Goal: Information Seeking & Learning: Learn about a topic

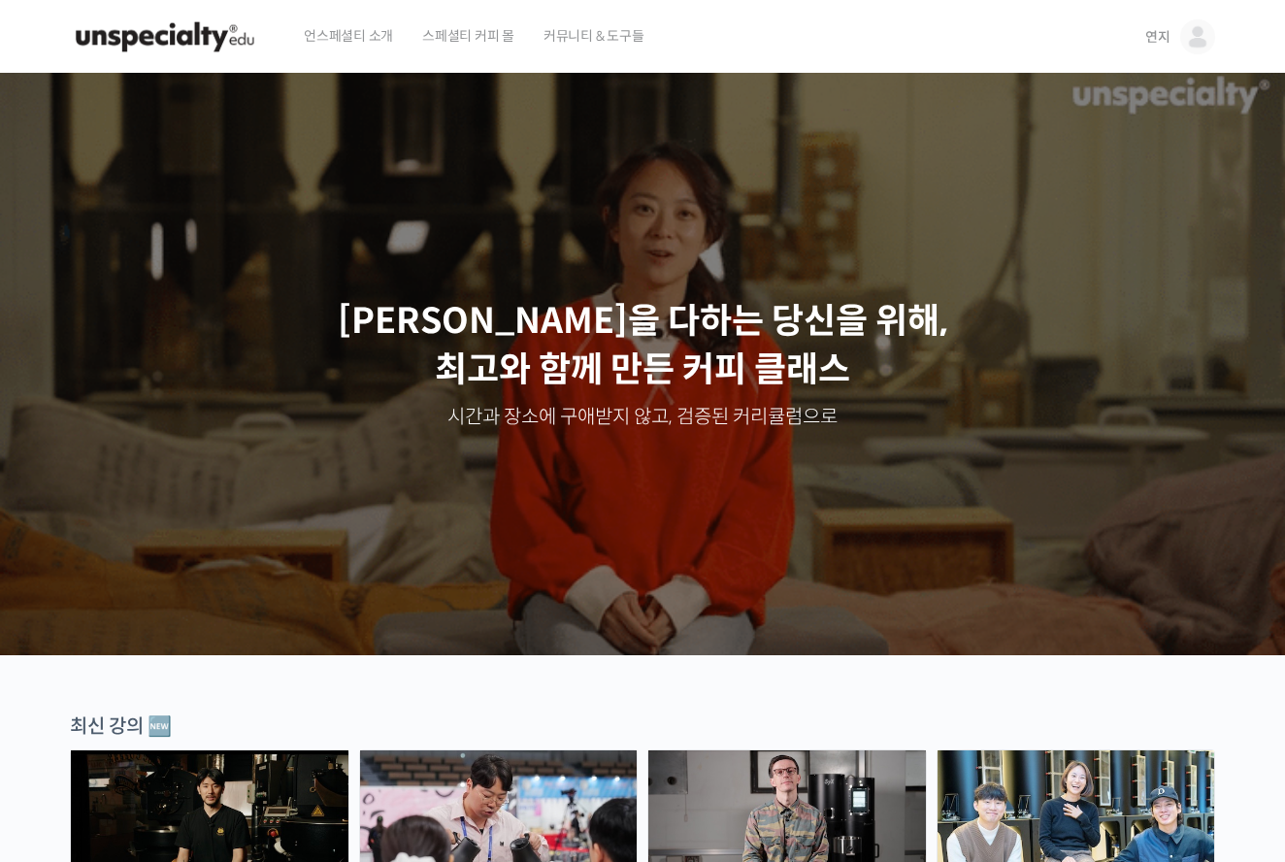
click at [499, 48] on span "스페셜티 커피 몰" at bounding box center [468, 36] width 92 height 74
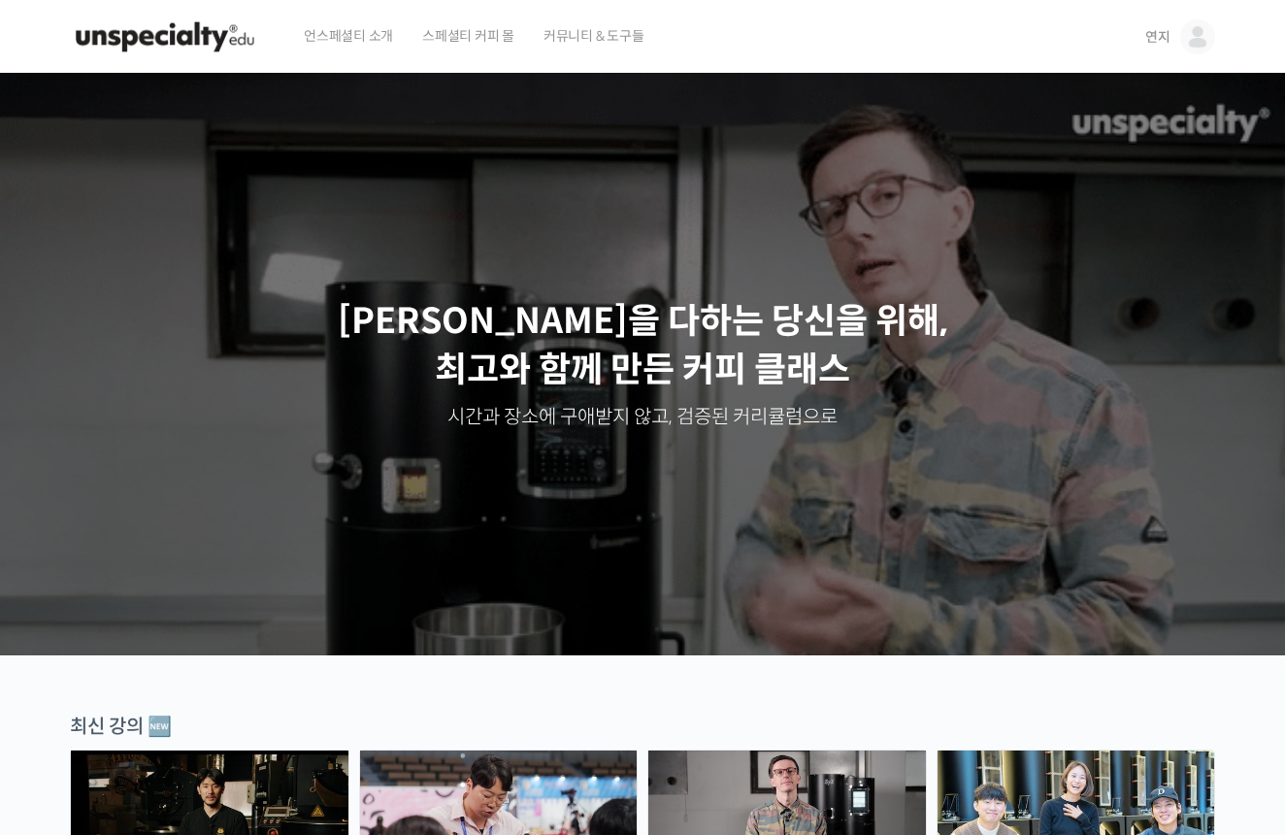
click at [621, 43] on span "커뮤니티 & 도구들" at bounding box center [593, 36] width 101 height 74
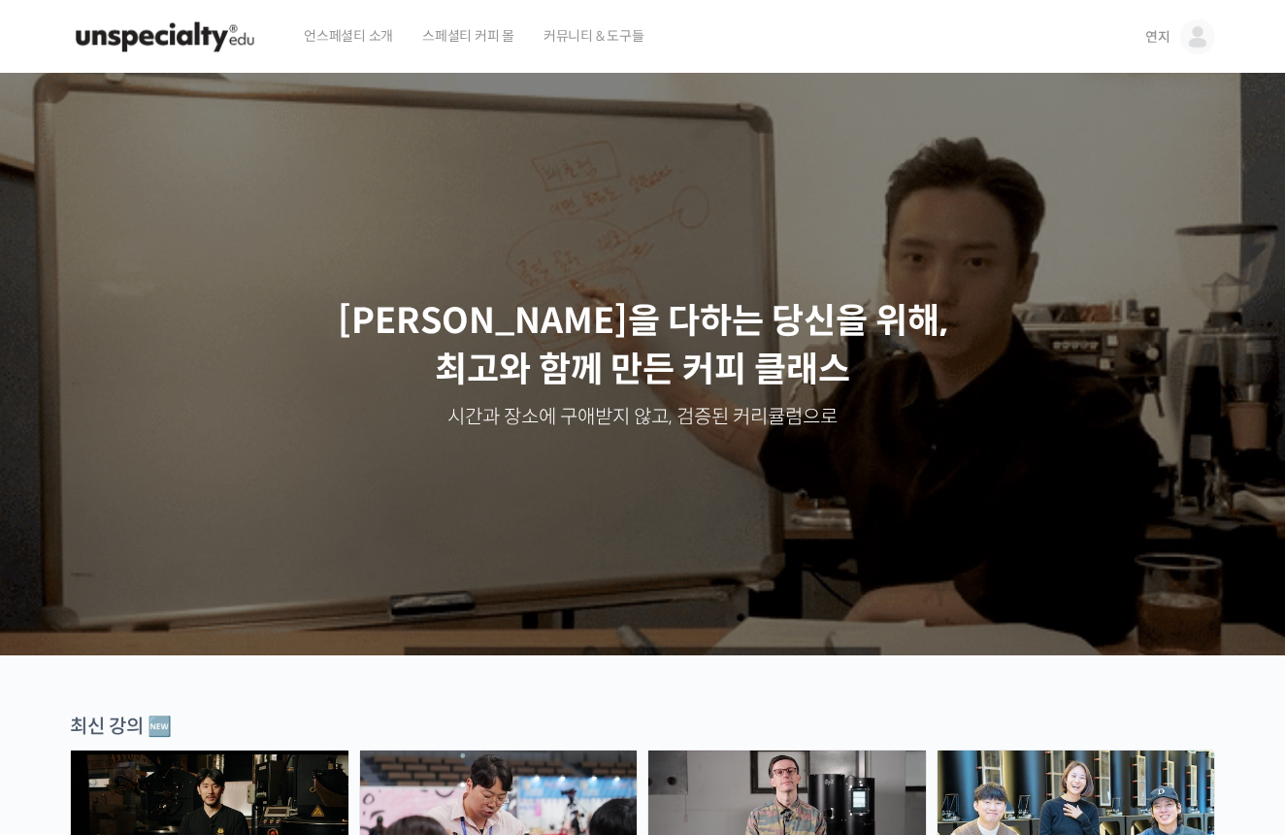
click at [1189, 49] on img at bounding box center [1197, 36] width 35 height 35
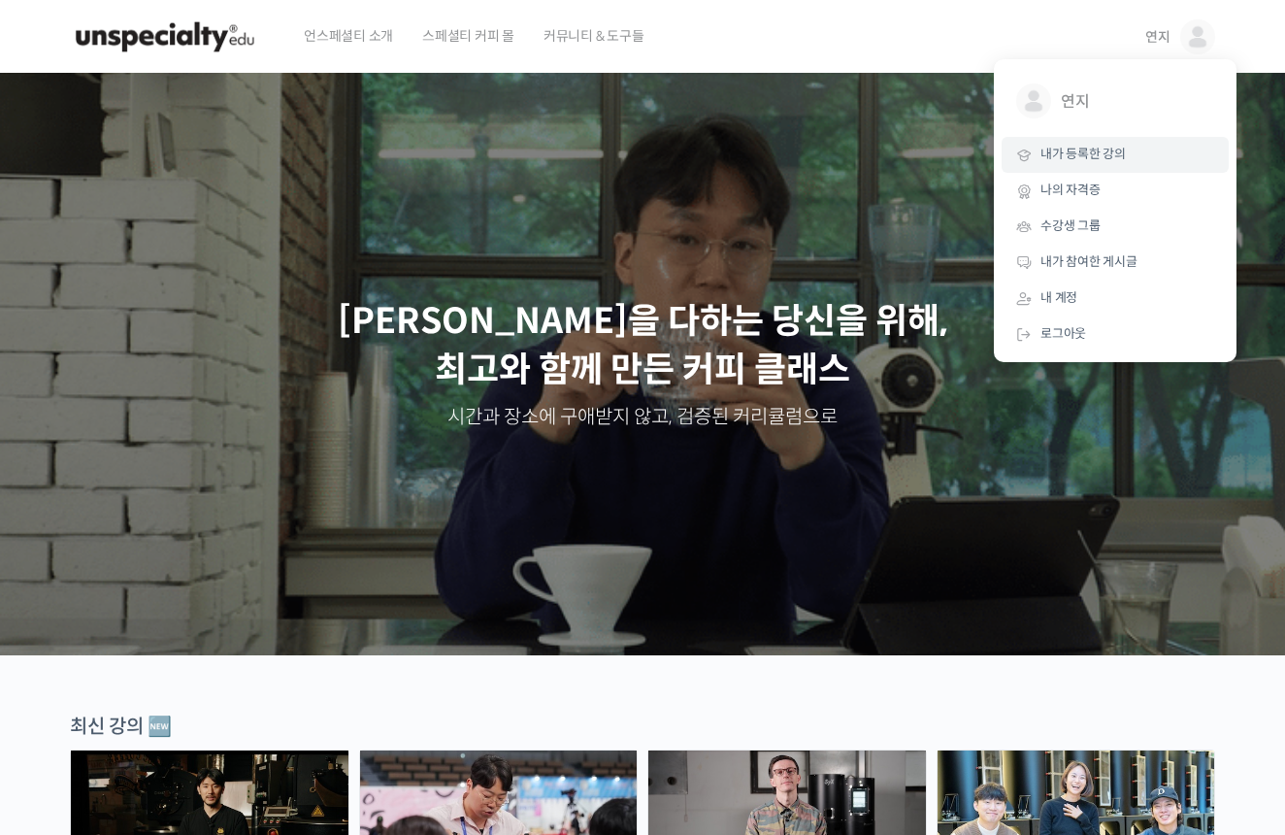
click at [1131, 158] on link "내가 등록한 강의" at bounding box center [1114, 155] width 227 height 36
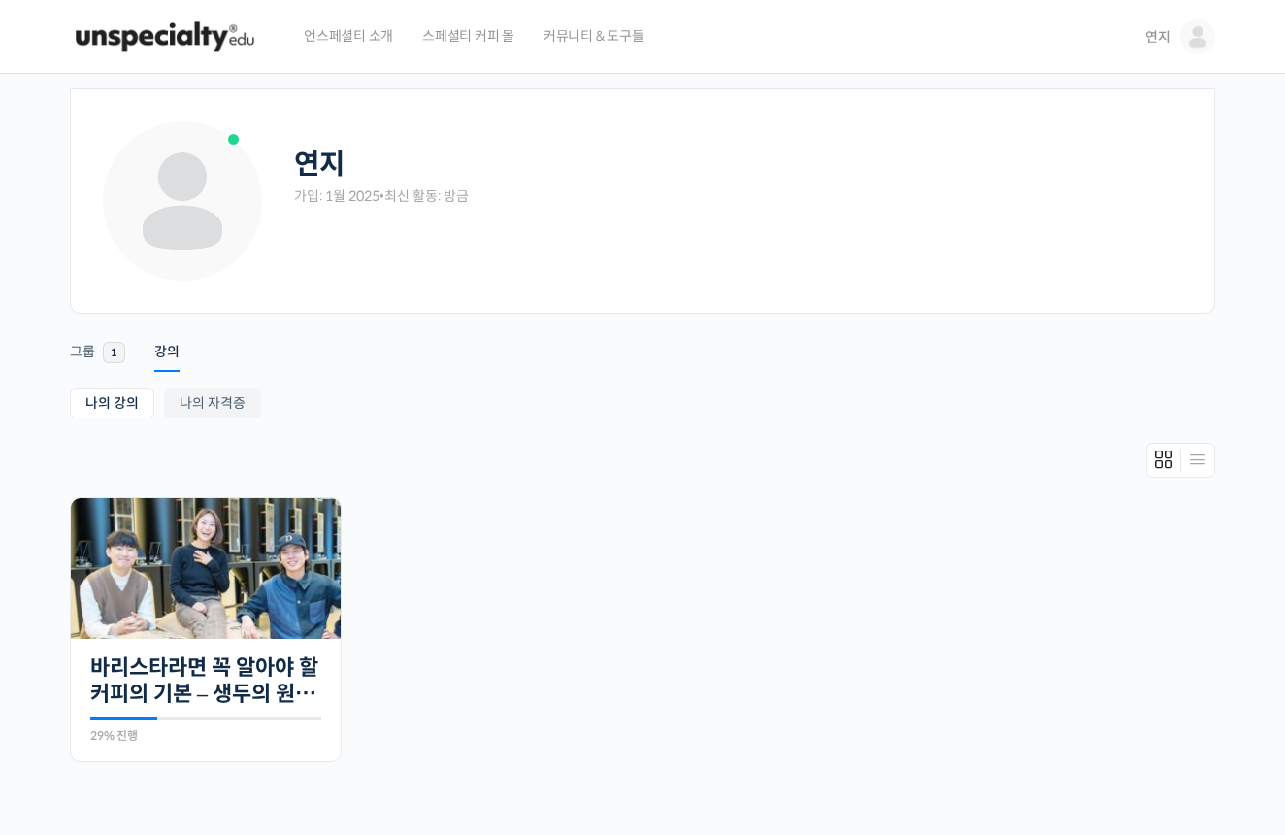
click at [578, 39] on span "커뮤니티 & 도구들" at bounding box center [593, 36] width 101 height 74
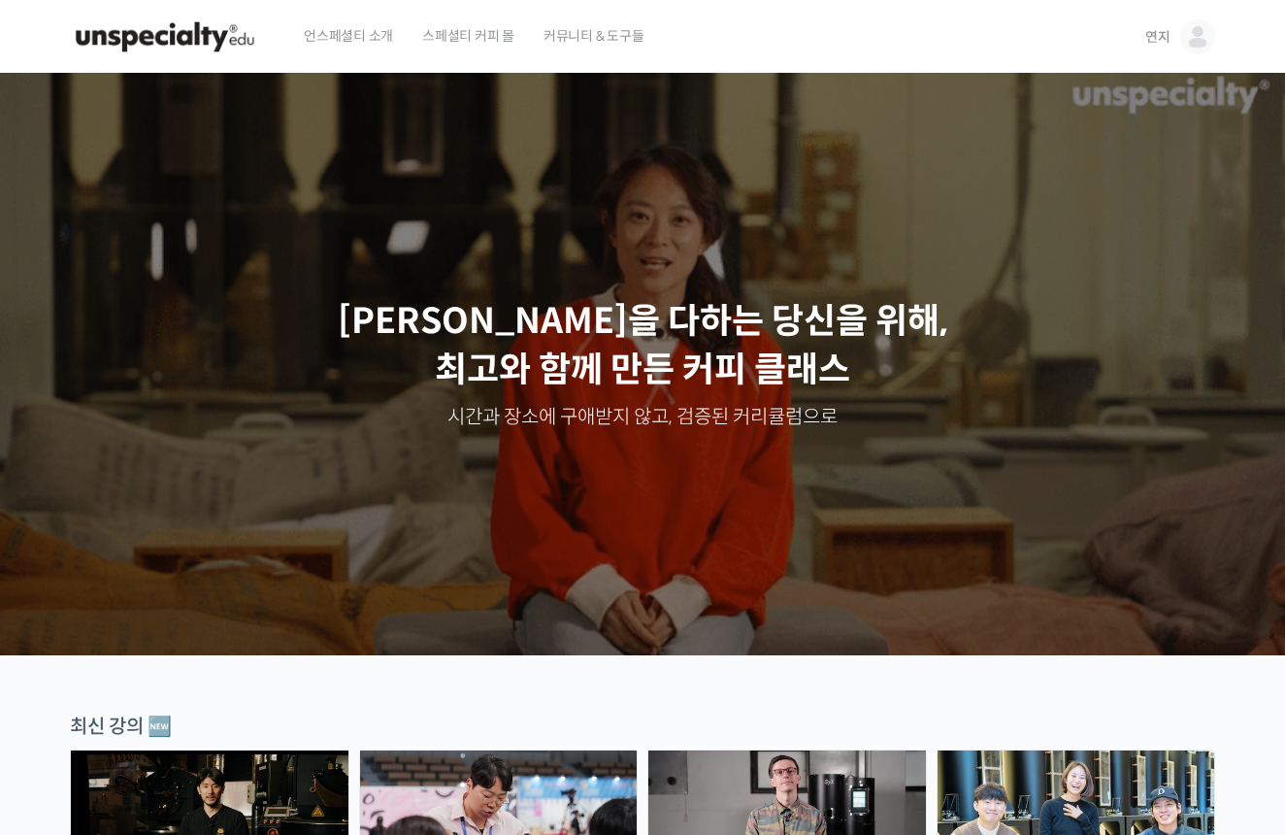
click at [1177, 43] on link "연지" at bounding box center [1180, 37] width 70 height 74
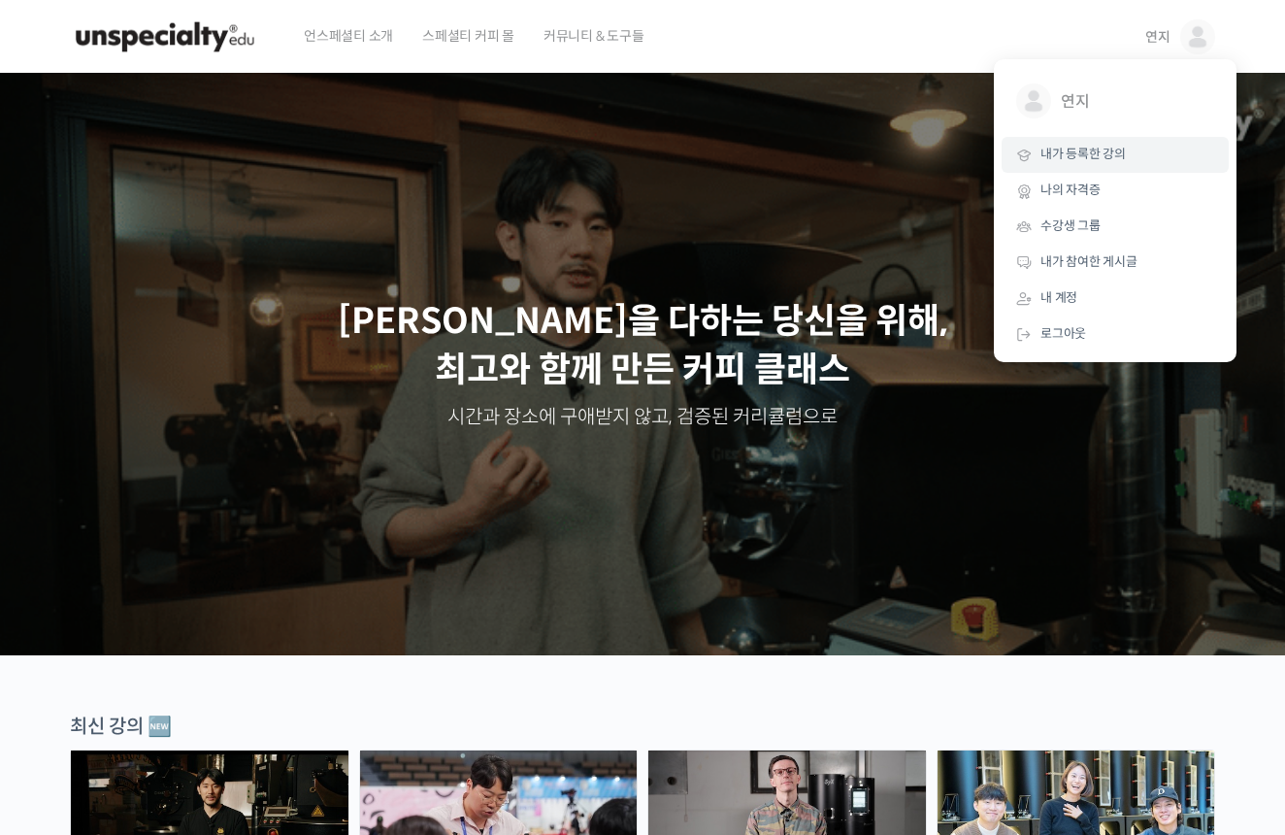
click at [1129, 151] on link "내가 등록한 강의" at bounding box center [1114, 155] width 227 height 36
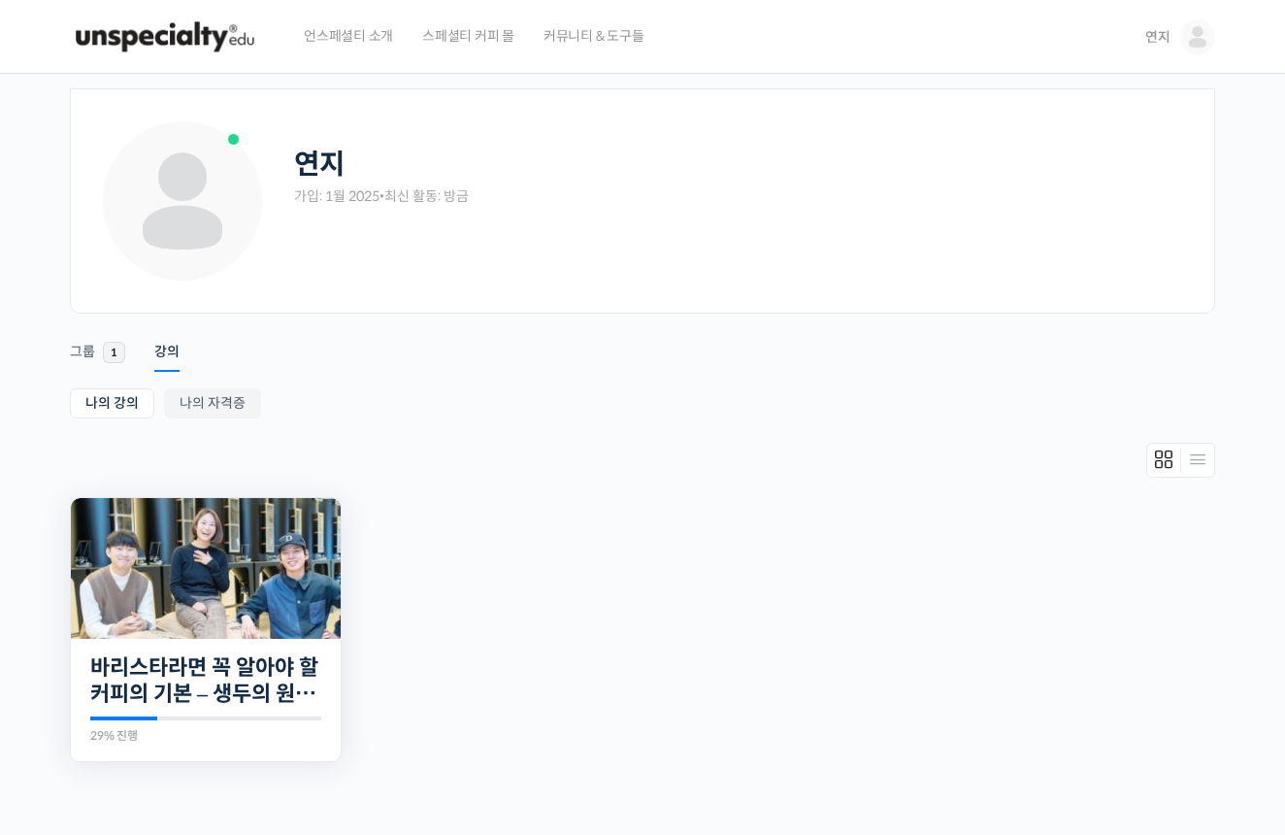
click at [264, 582] on img at bounding box center [206, 568] width 270 height 141
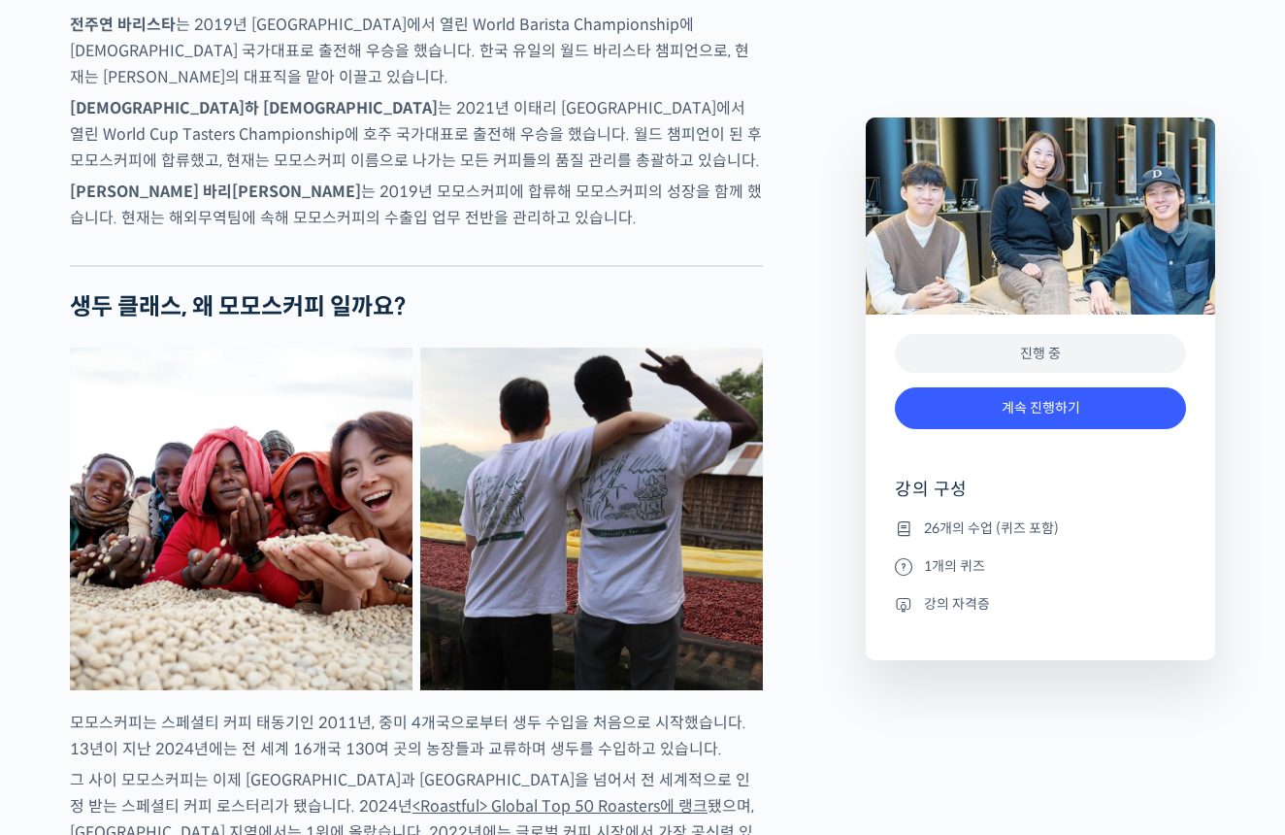
scroll to position [1381, 0]
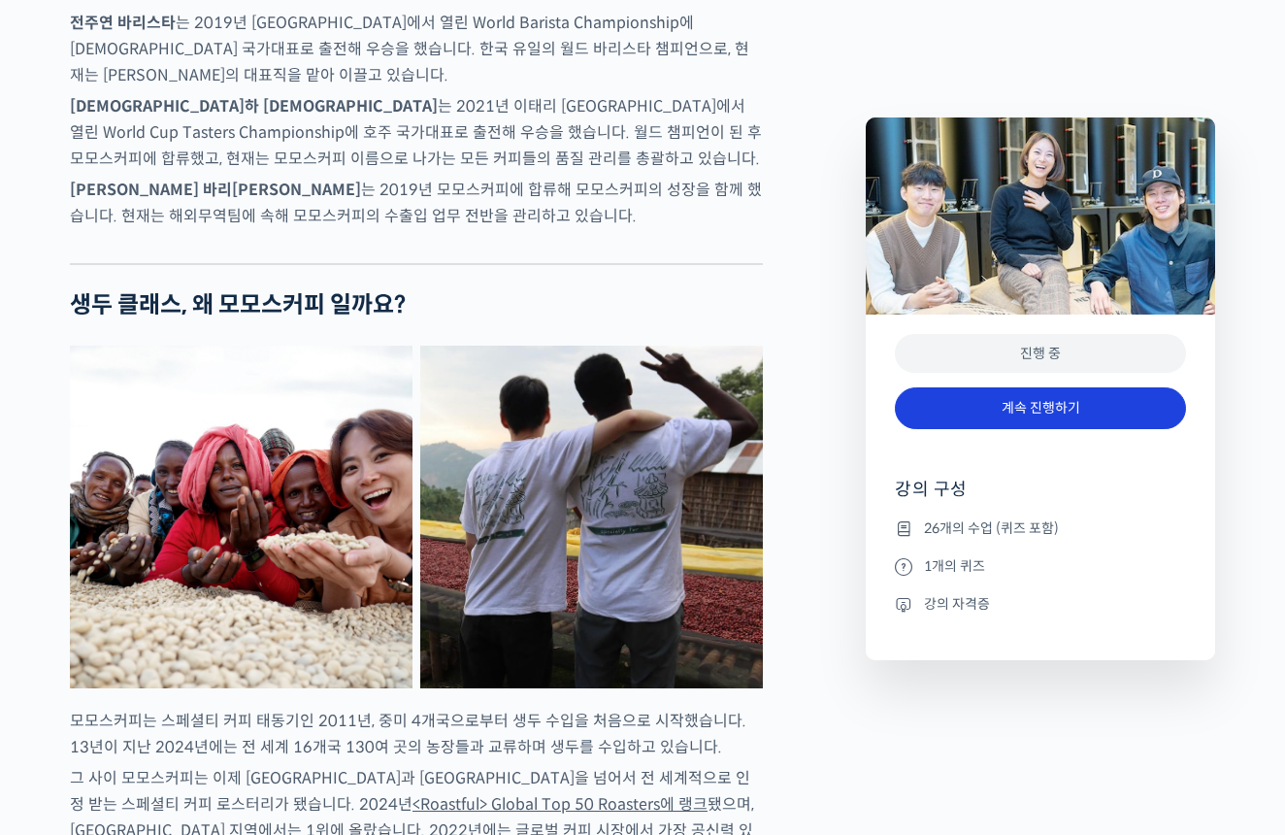
click at [1057, 397] on link "계속 진행하기" at bounding box center [1040, 408] width 291 height 42
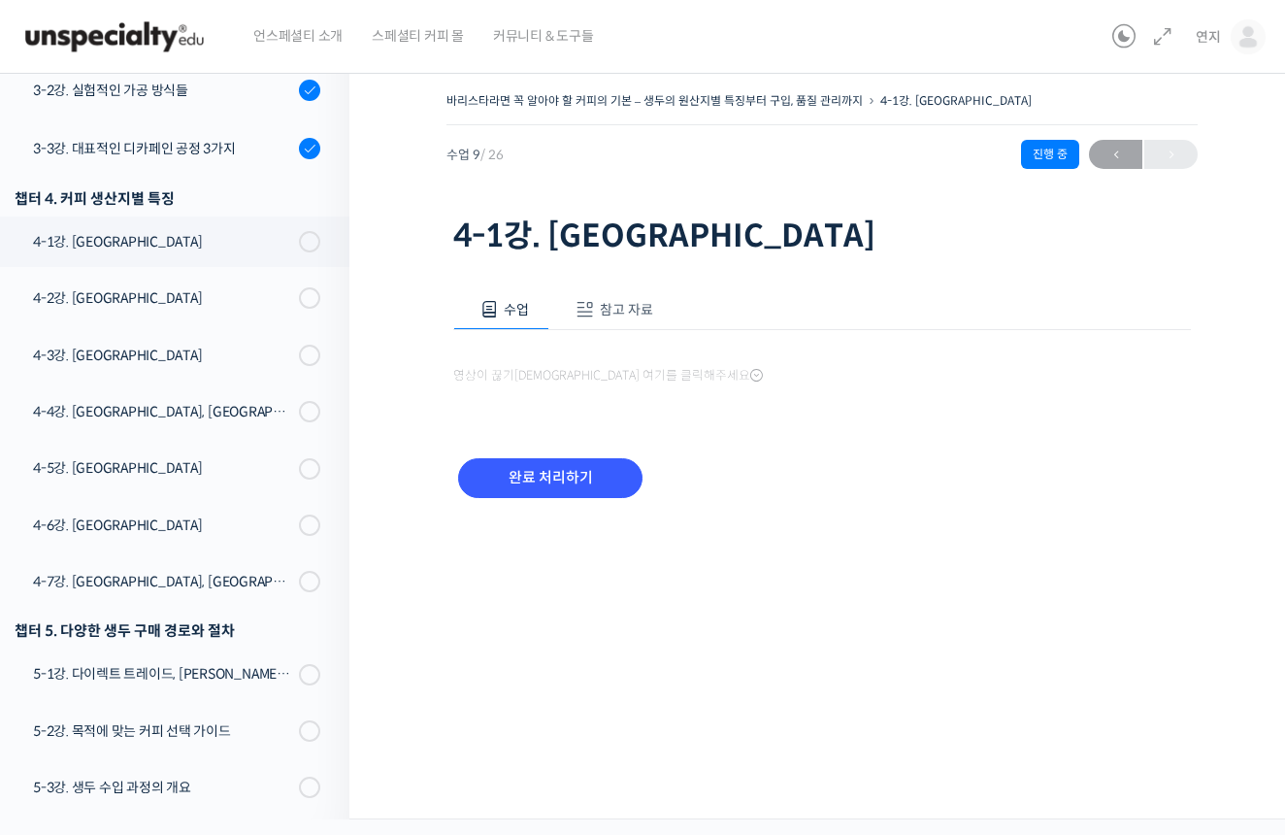
scroll to position [886, 0]
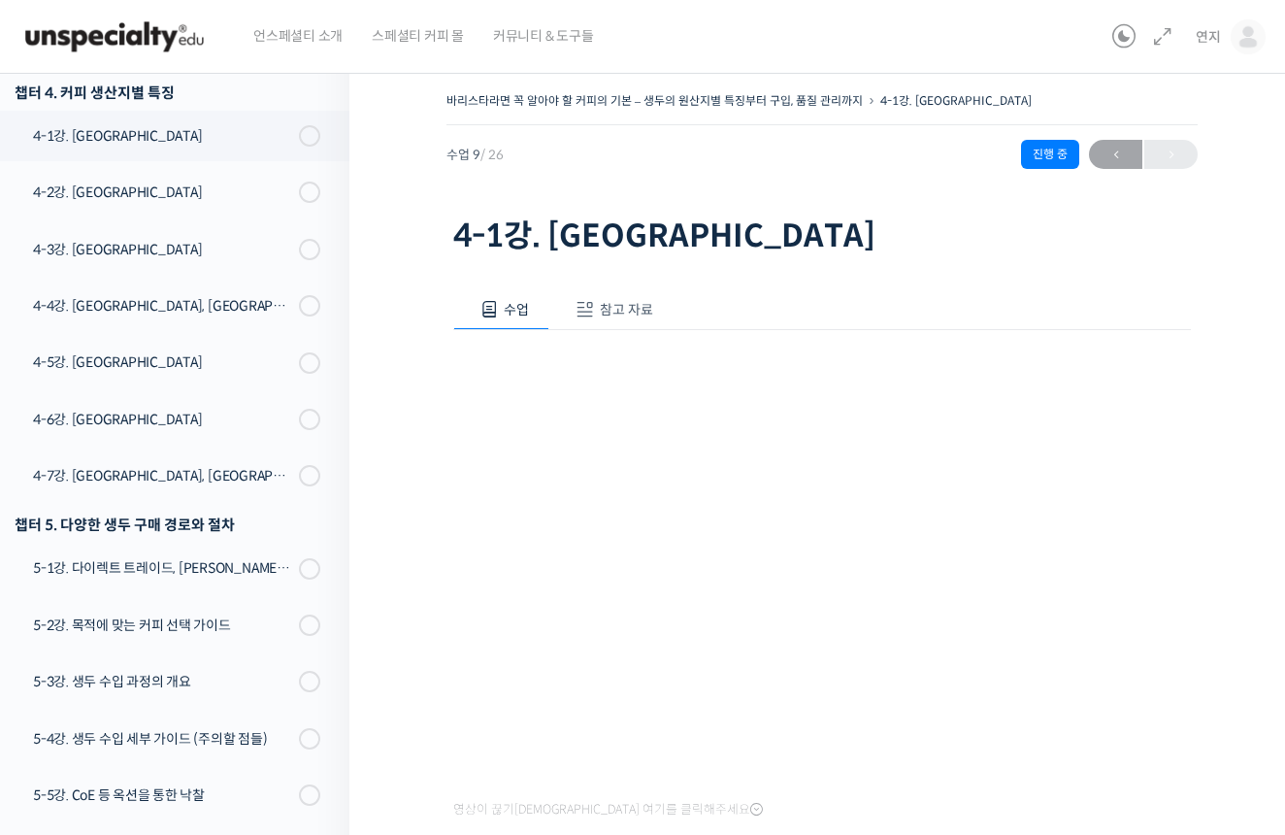
click at [629, 306] on span "참고 자료" at bounding box center [626, 309] width 53 height 17
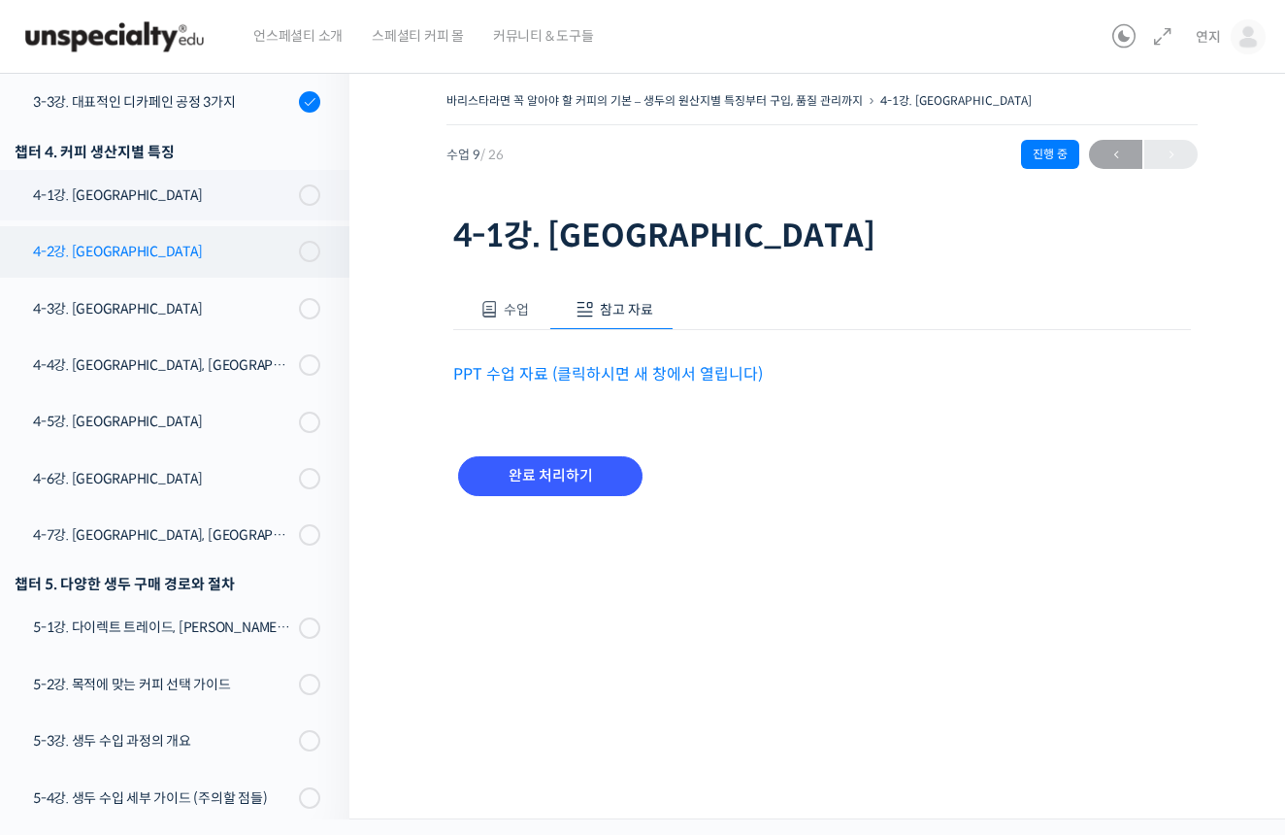
scroll to position [818, 0]
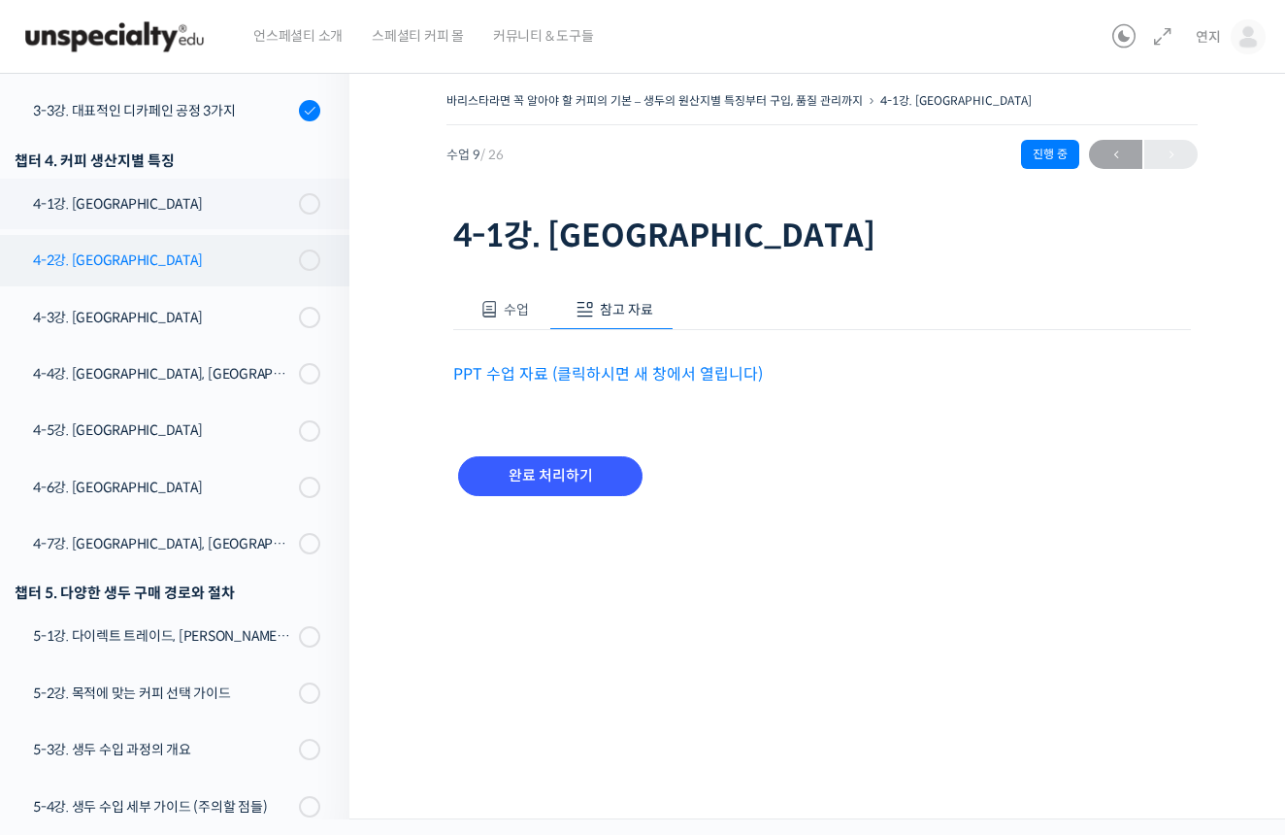
click at [255, 252] on div "4-2강. [GEOGRAPHIC_DATA]" at bounding box center [163, 259] width 260 height 21
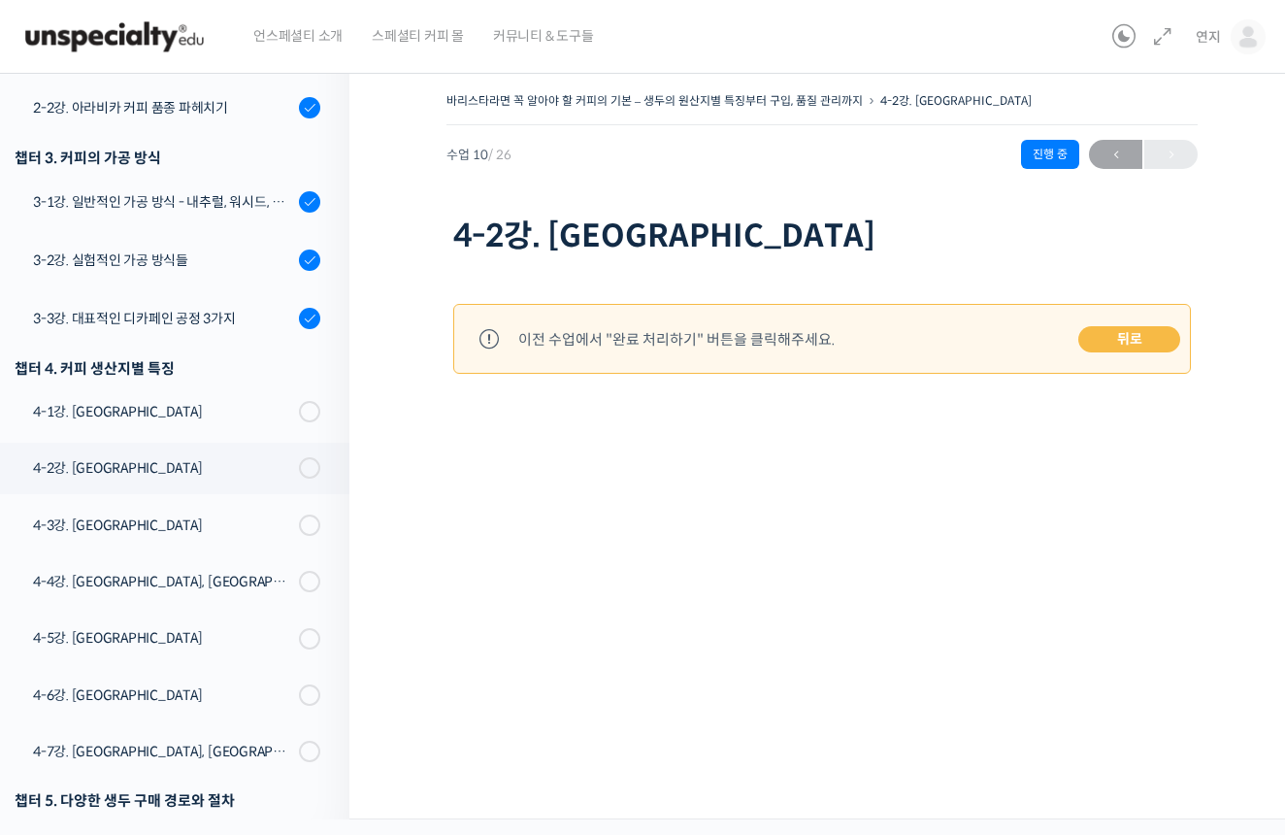
scroll to position [579, 0]
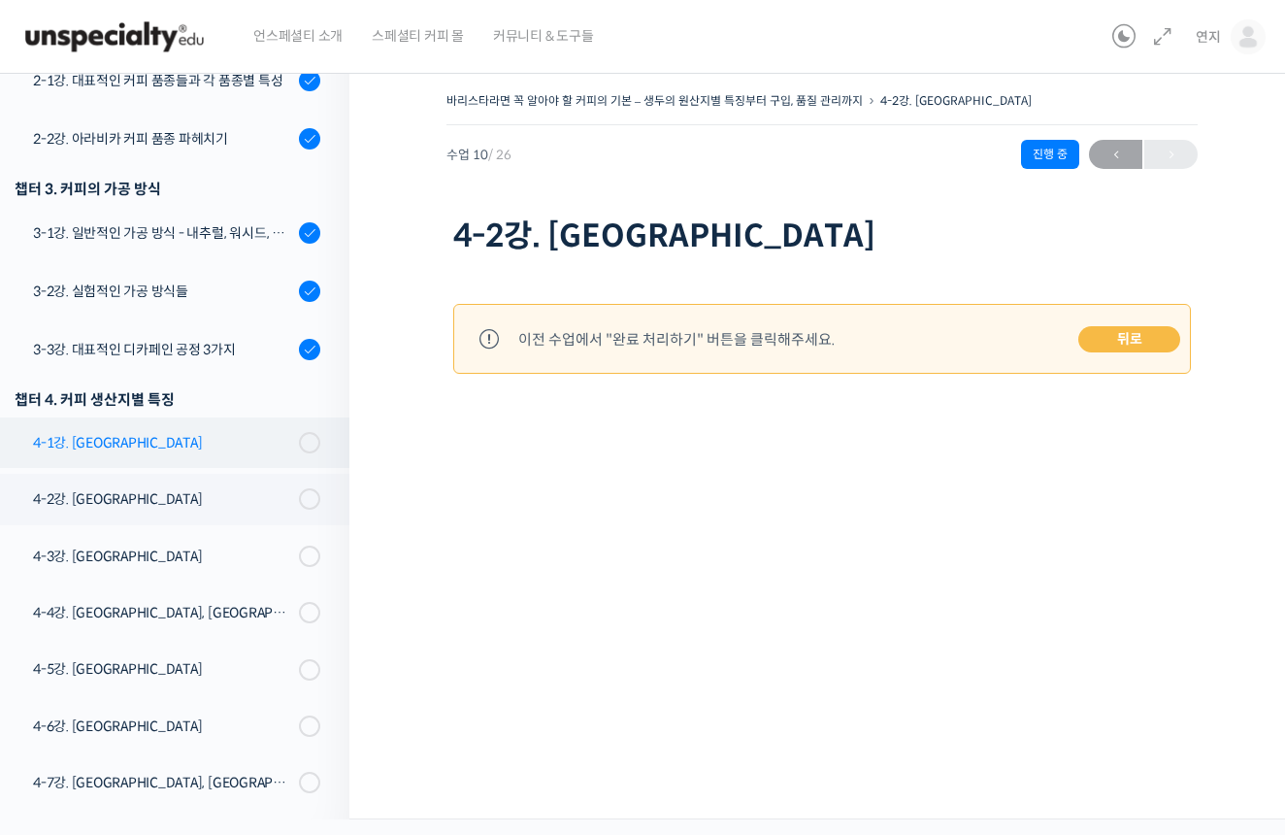
click at [208, 454] on link "4-1강. [GEOGRAPHIC_DATA]" at bounding box center [169, 442] width 359 height 50
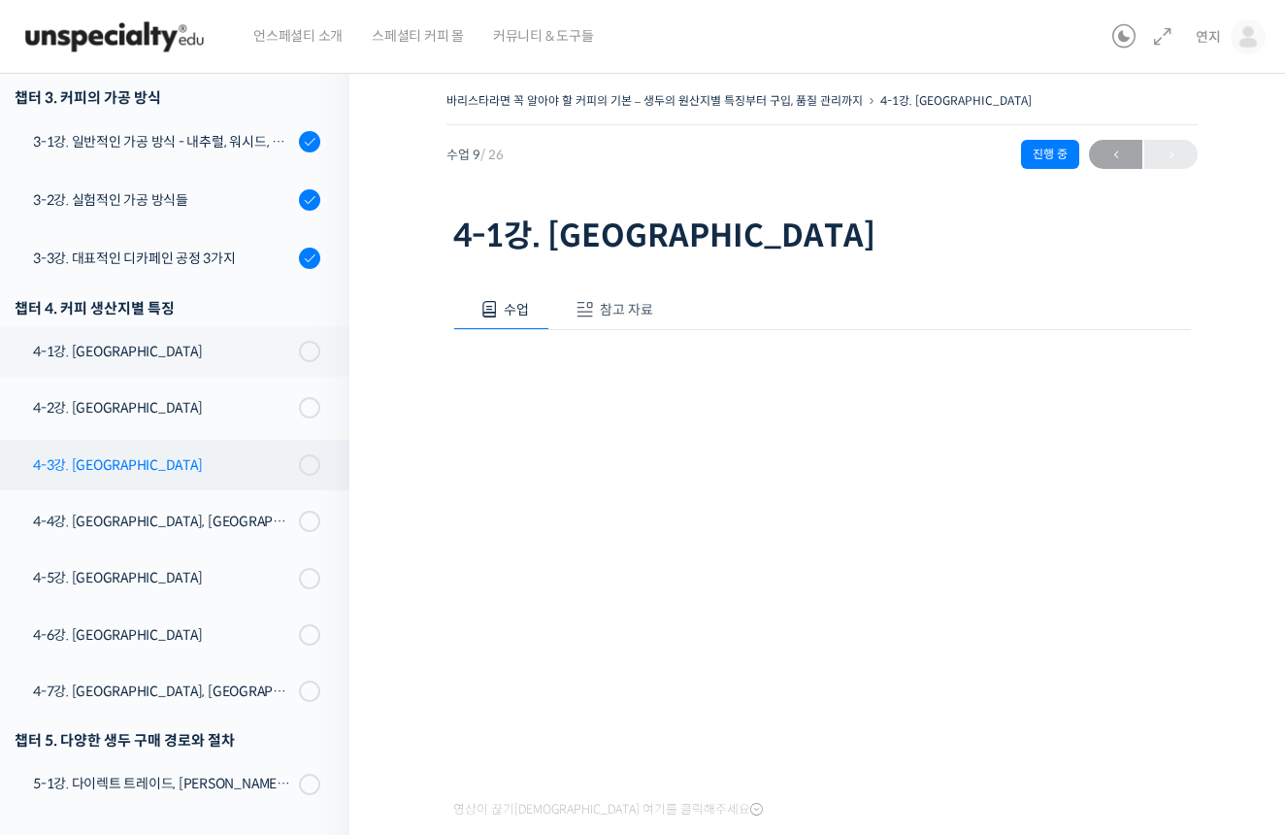
scroll to position [668, 0]
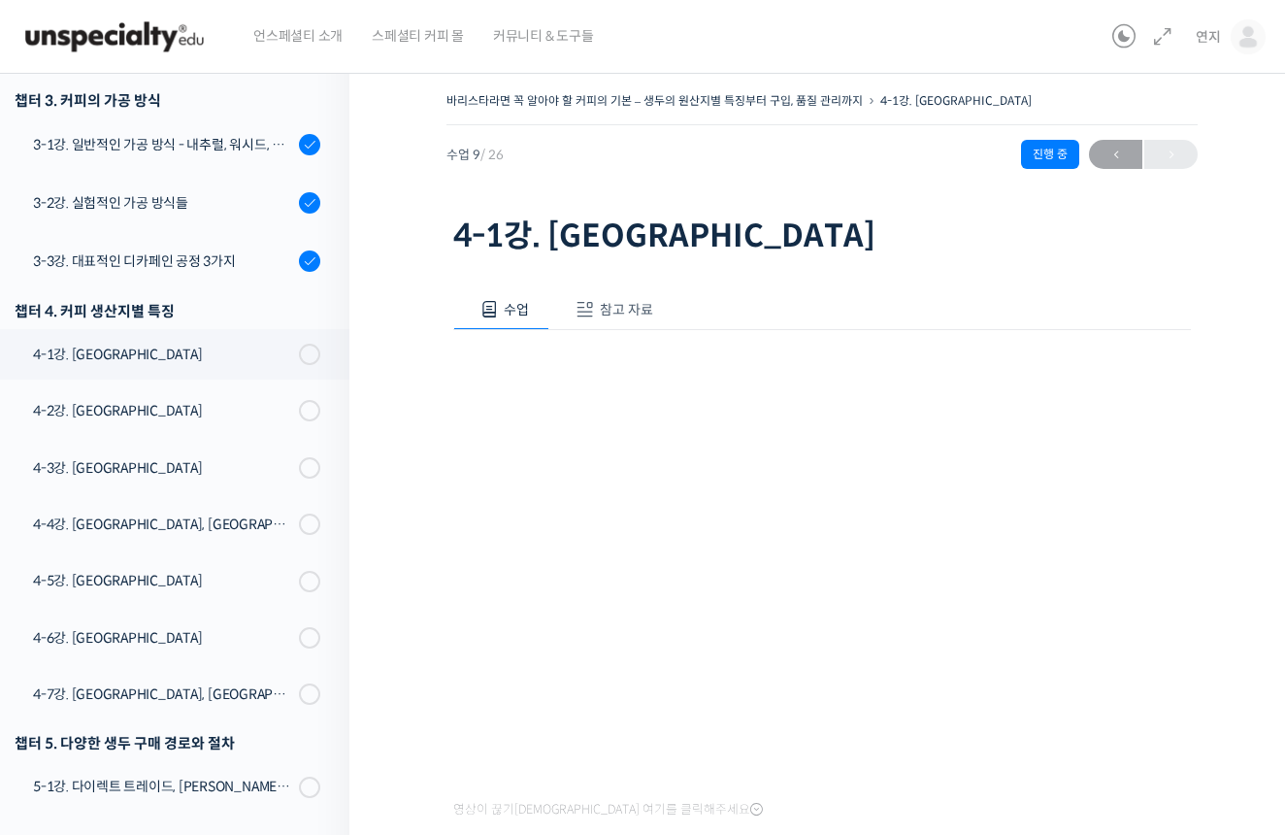
click at [638, 317] on span "참고 자료" at bounding box center [626, 309] width 53 height 17
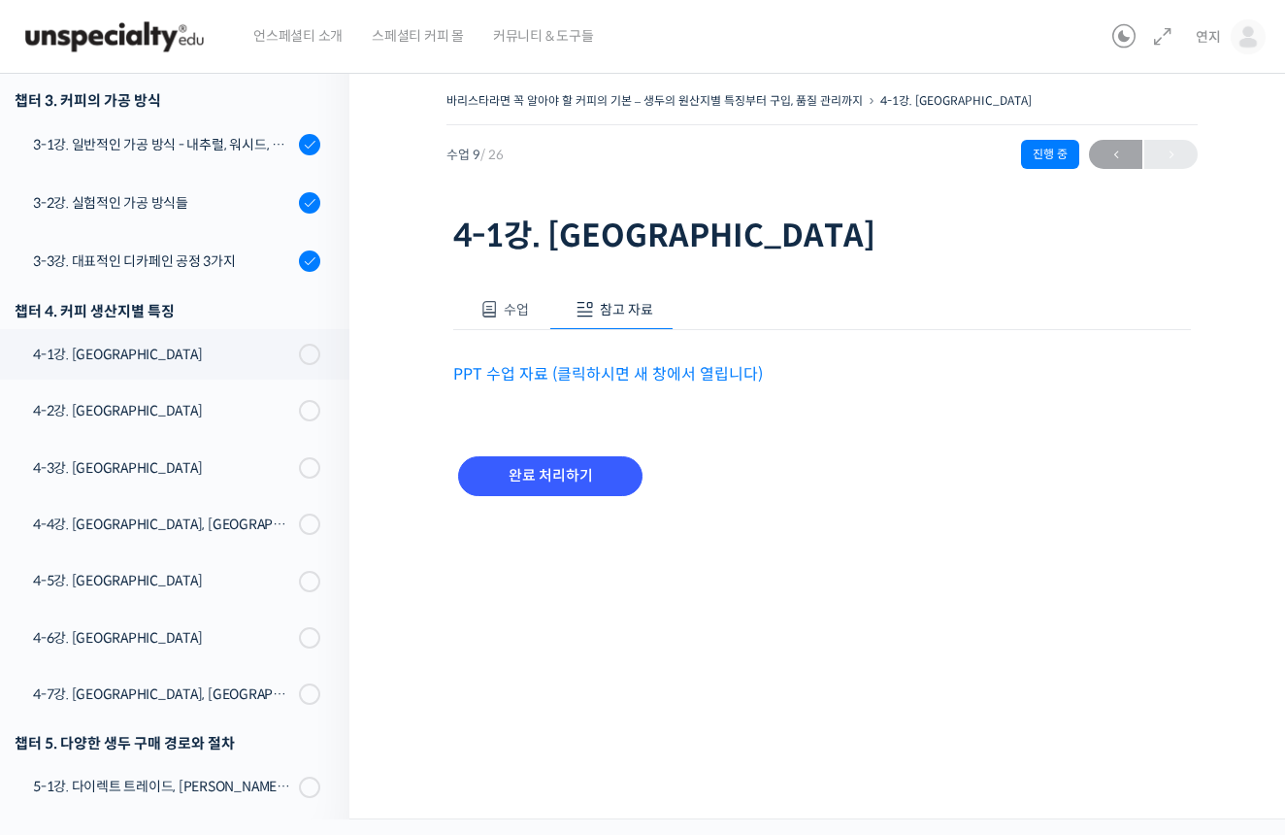
click at [638, 364] on link "PPT 수업 자료 (클릭하시면 새 창에서 열립니다)" at bounding box center [608, 374] width 310 height 20
click at [511, 296] on button "수업" at bounding box center [501, 309] width 96 height 41
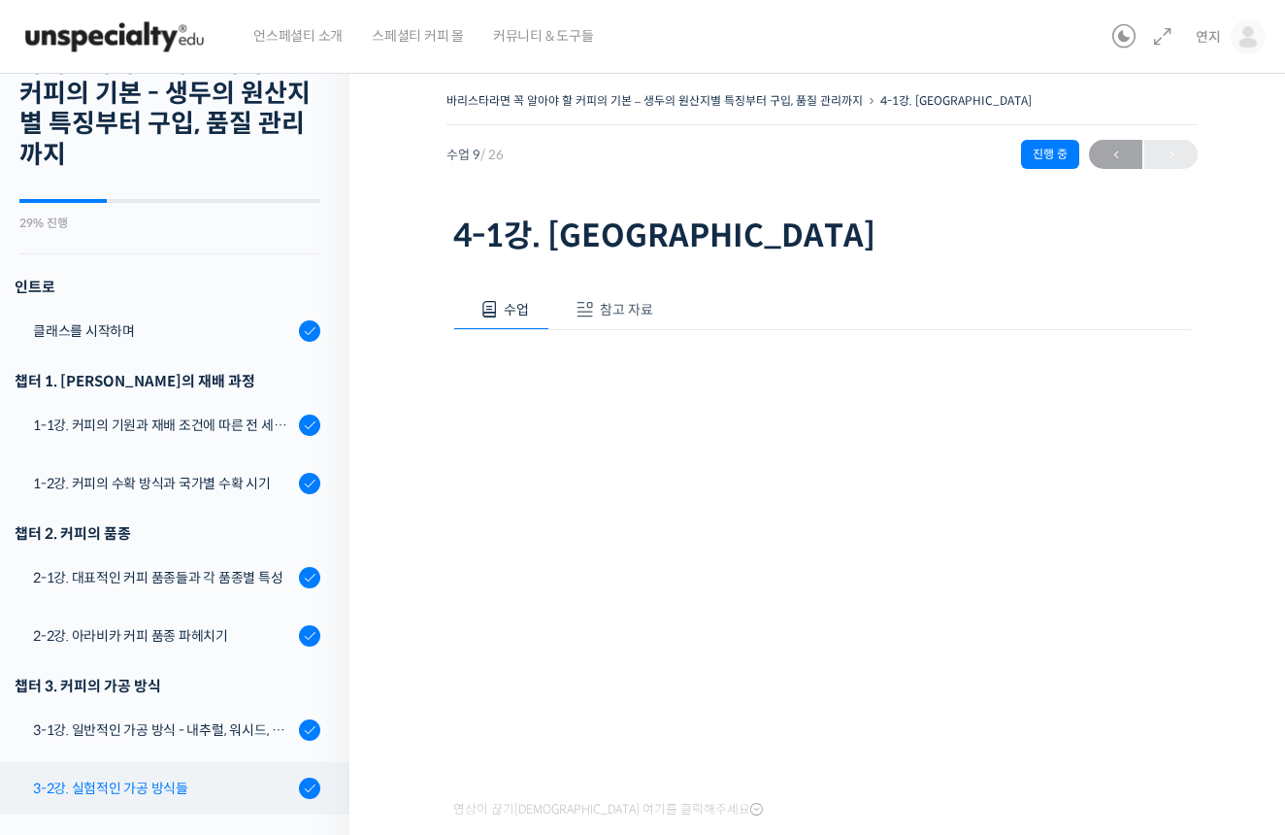
scroll to position [65, 0]
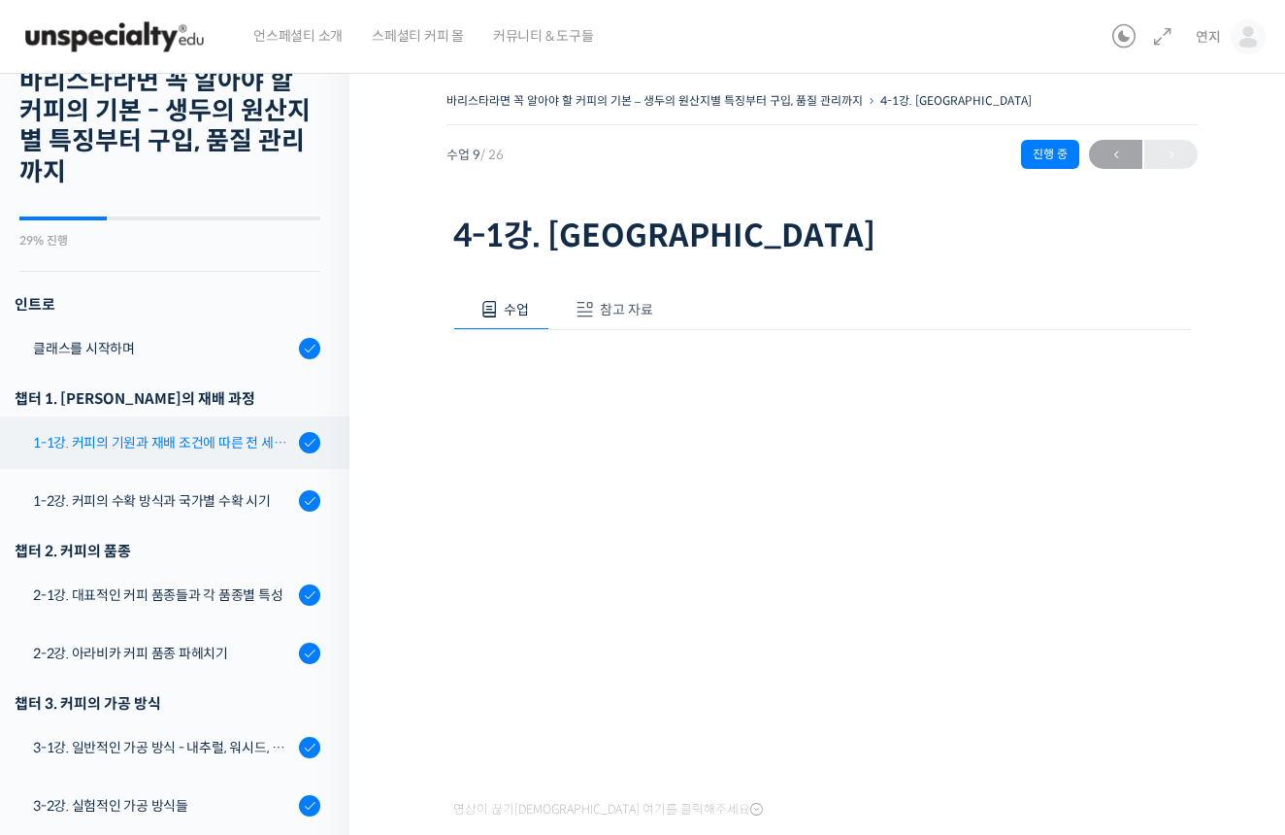
click at [248, 429] on link "1-1강. 커피의 기원과 재배 조건에 따른 전 세계 산지의 분포" at bounding box center [169, 442] width 359 height 52
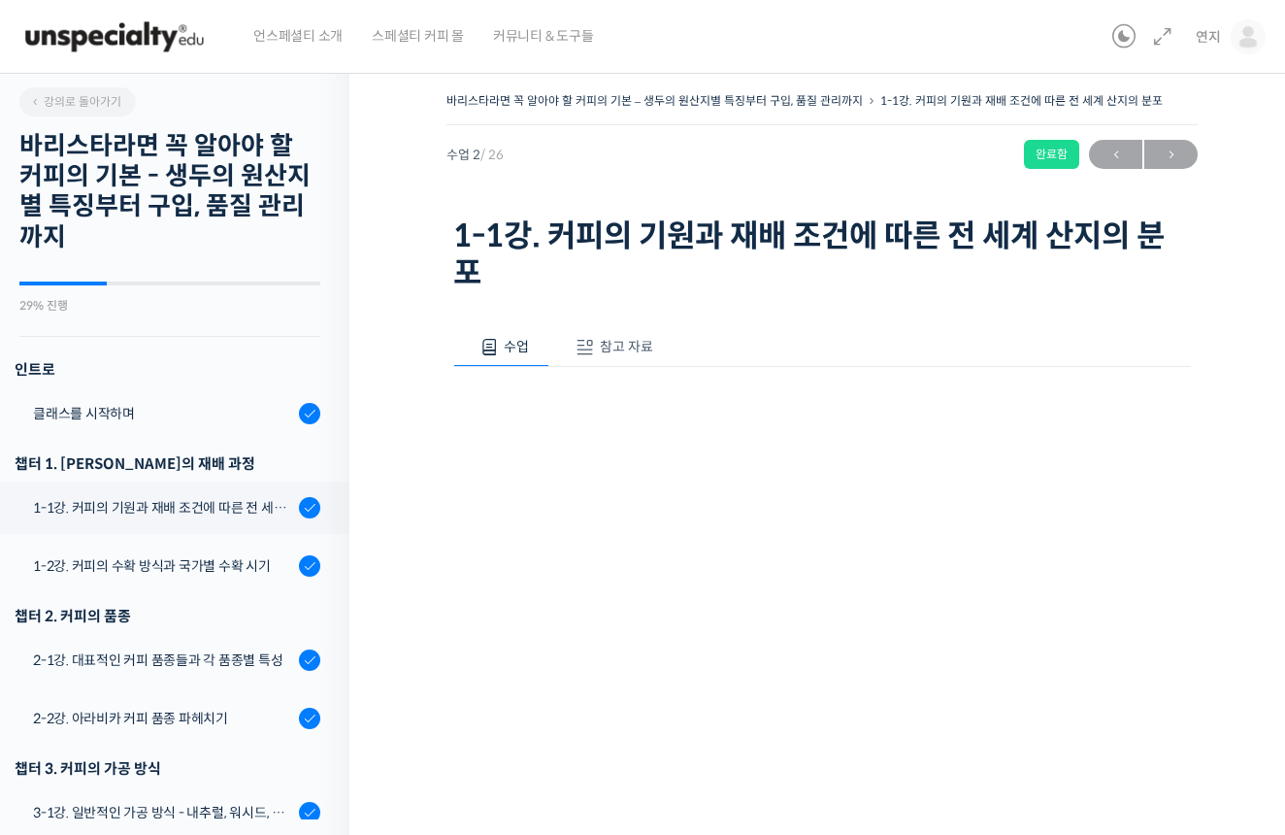
scroll to position [371, 0]
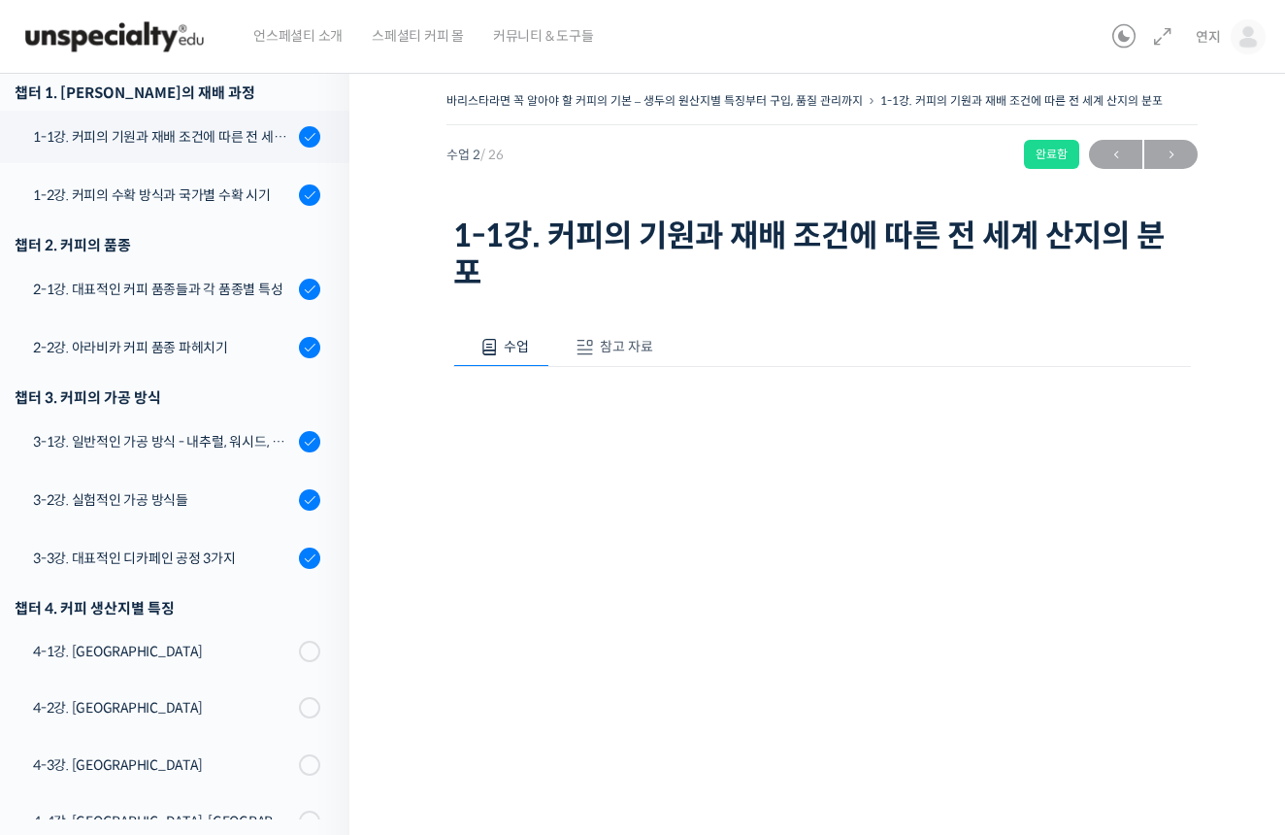
click at [631, 344] on span "참고 자료" at bounding box center [626, 346] width 53 height 17
click at [621, 409] on link "PPT 수업 자료 (클릭하시면 새 창에서 열립니다)" at bounding box center [608, 411] width 310 height 20
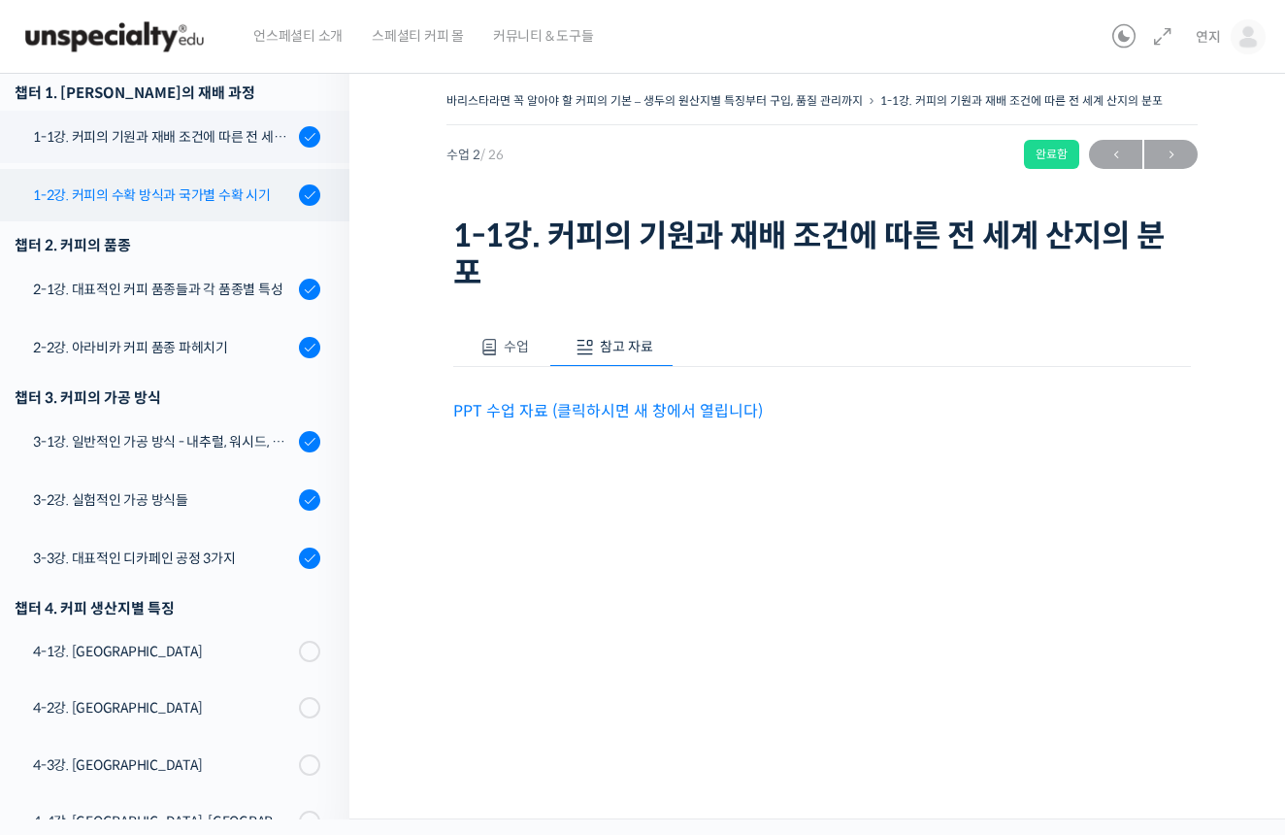
click at [214, 186] on div "1-2강. 커피의 수확 방식과 국가별 수확 시기" at bounding box center [163, 194] width 260 height 21
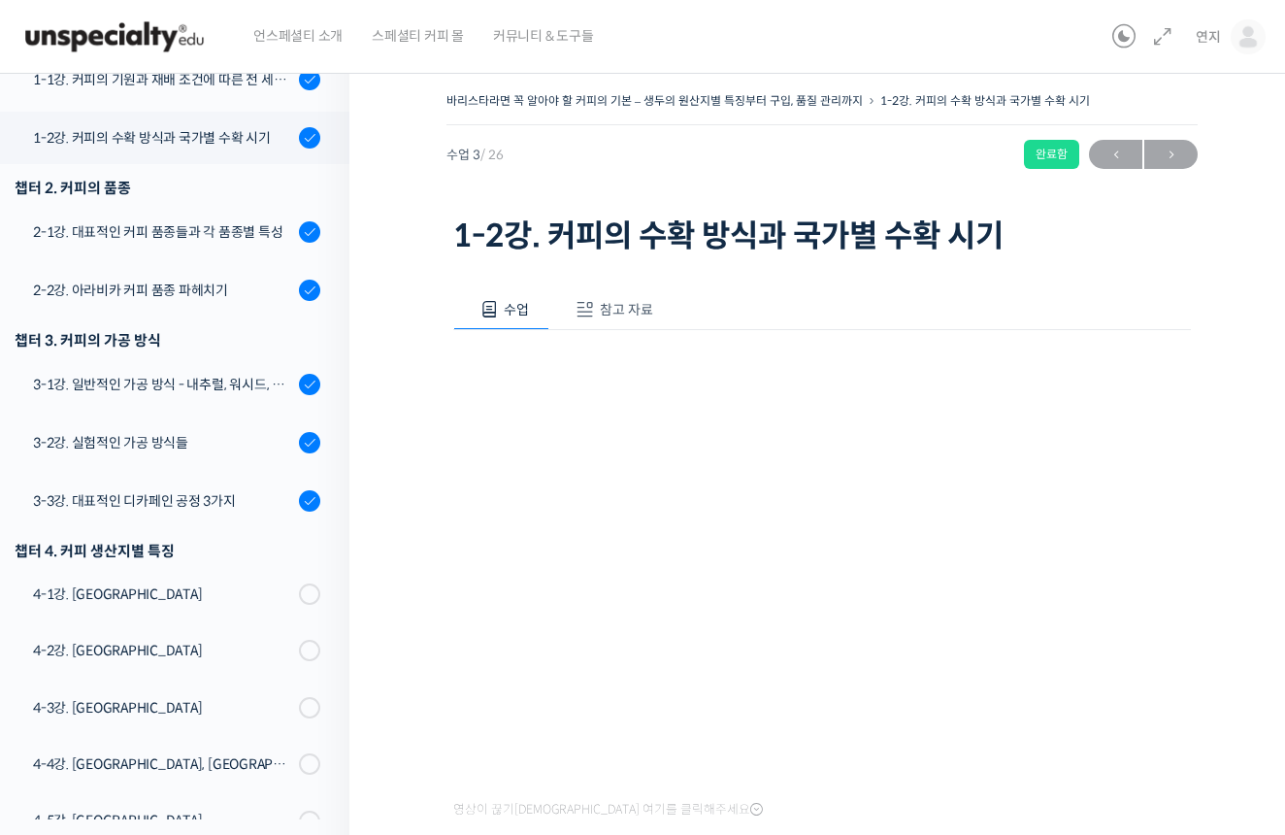
scroll to position [465, 0]
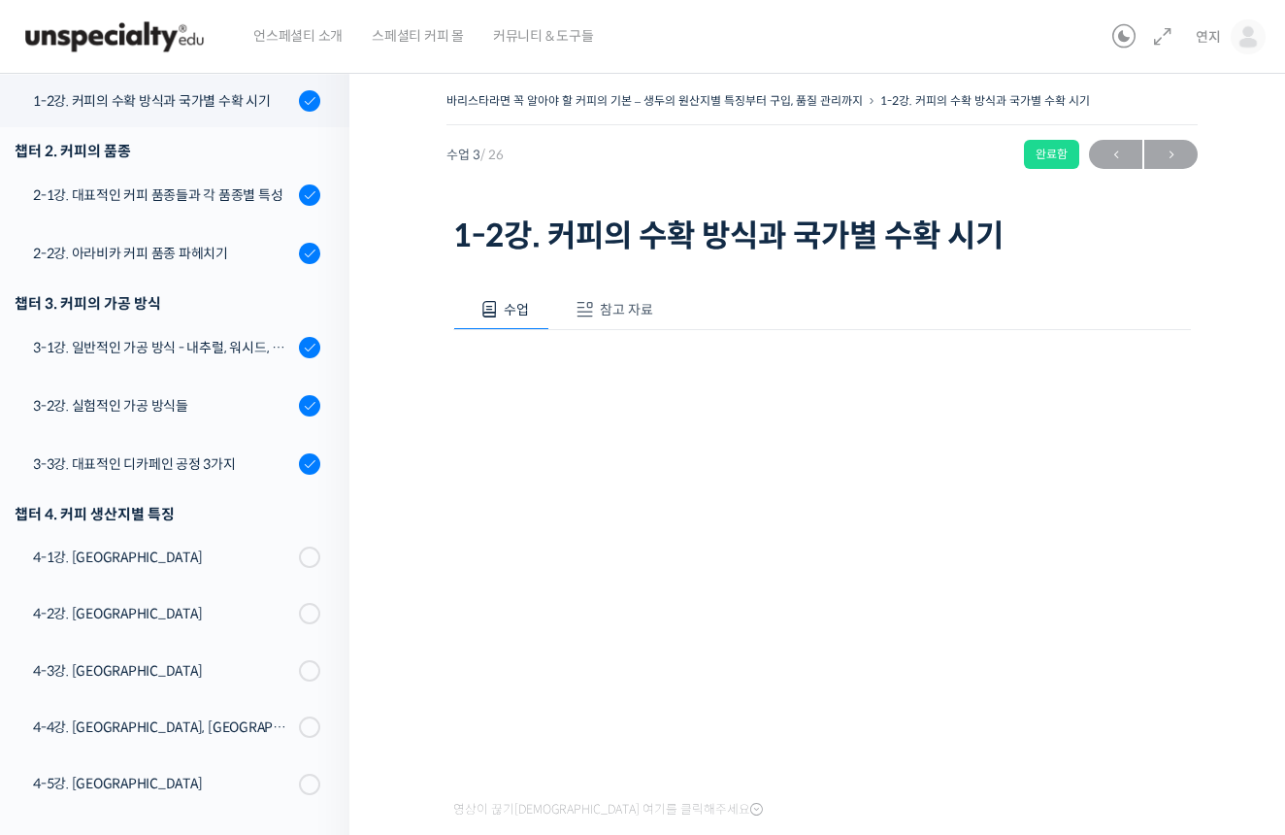
click at [614, 311] on span "참고 자료" at bounding box center [626, 309] width 53 height 17
click at [681, 361] on p "PPT 수업 자료 (클릭하시면 새 창에서 열립니다)" at bounding box center [821, 374] width 737 height 26
click at [681, 375] on link "PPT 수업 자료 (클릭하시면 새 창에서 열립니다)" at bounding box center [608, 374] width 310 height 20
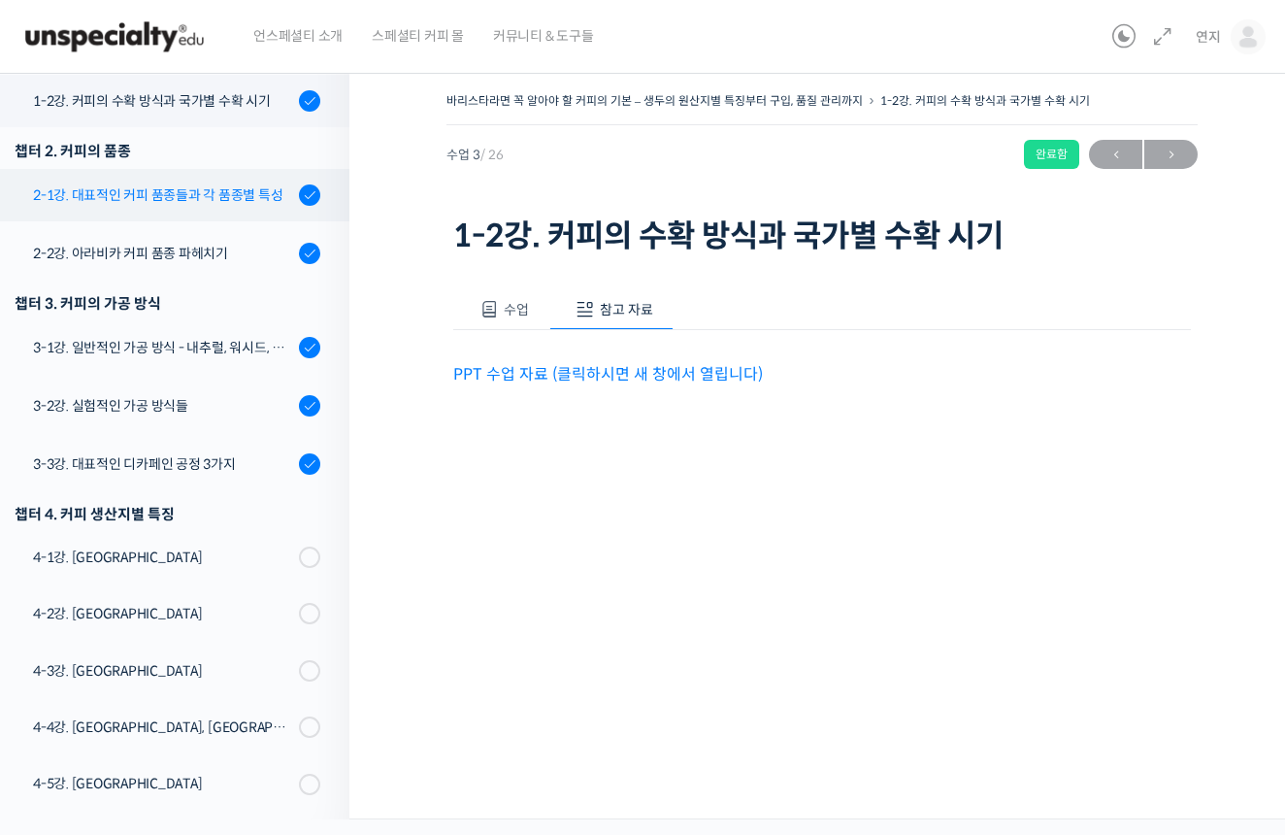
click at [261, 197] on div "2-1강. 대표적인 커피 품종들과 각 품종별 특성" at bounding box center [163, 194] width 260 height 21
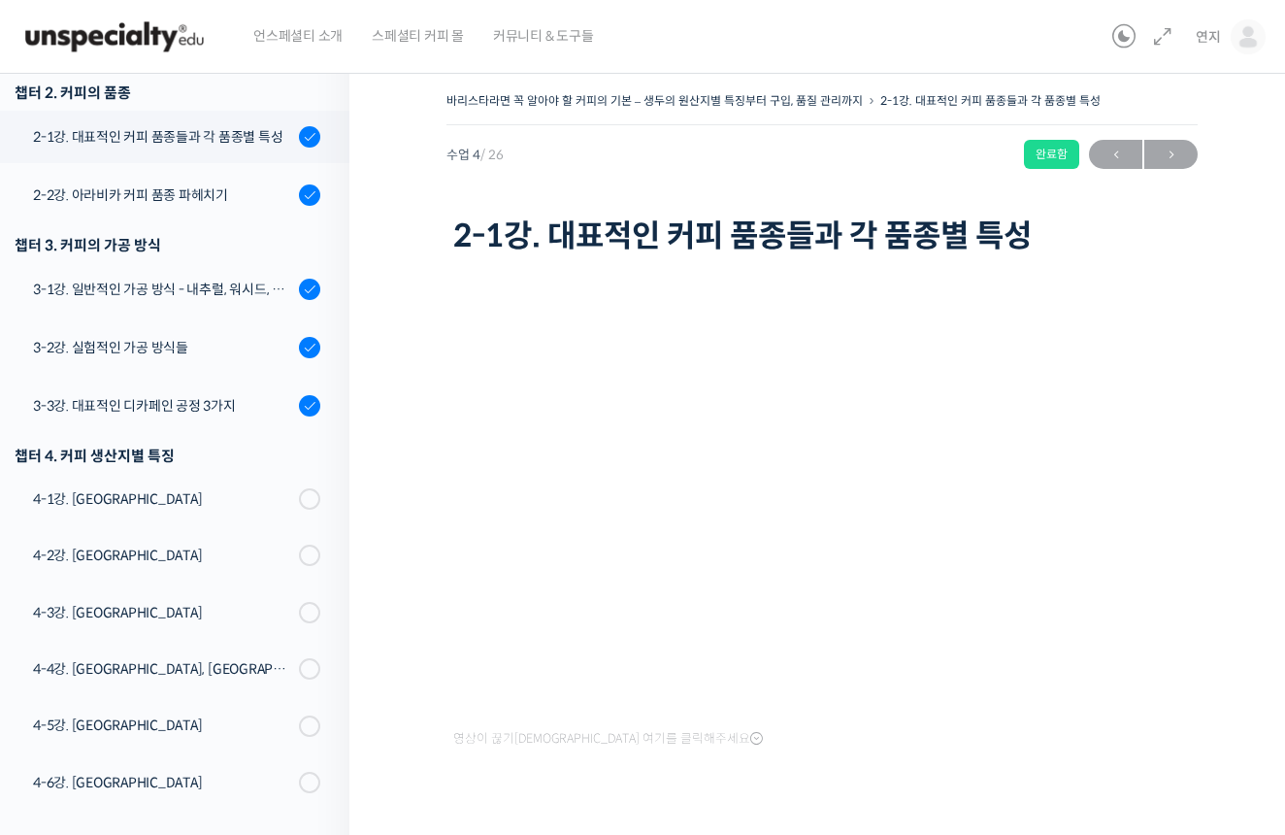
scroll to position [482, 0]
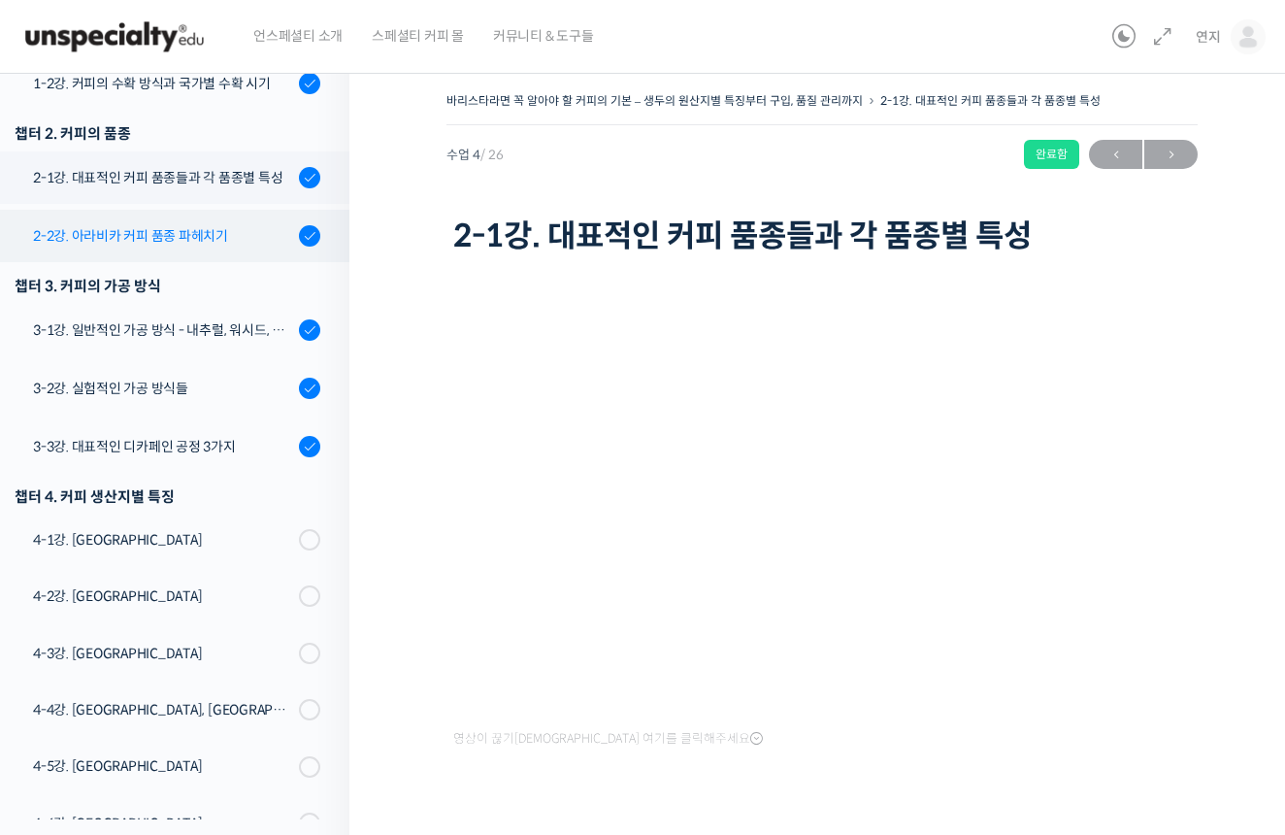
click at [254, 238] on div "2-2강. 아라비카 커피 품종 파헤치기" at bounding box center [163, 235] width 260 height 21
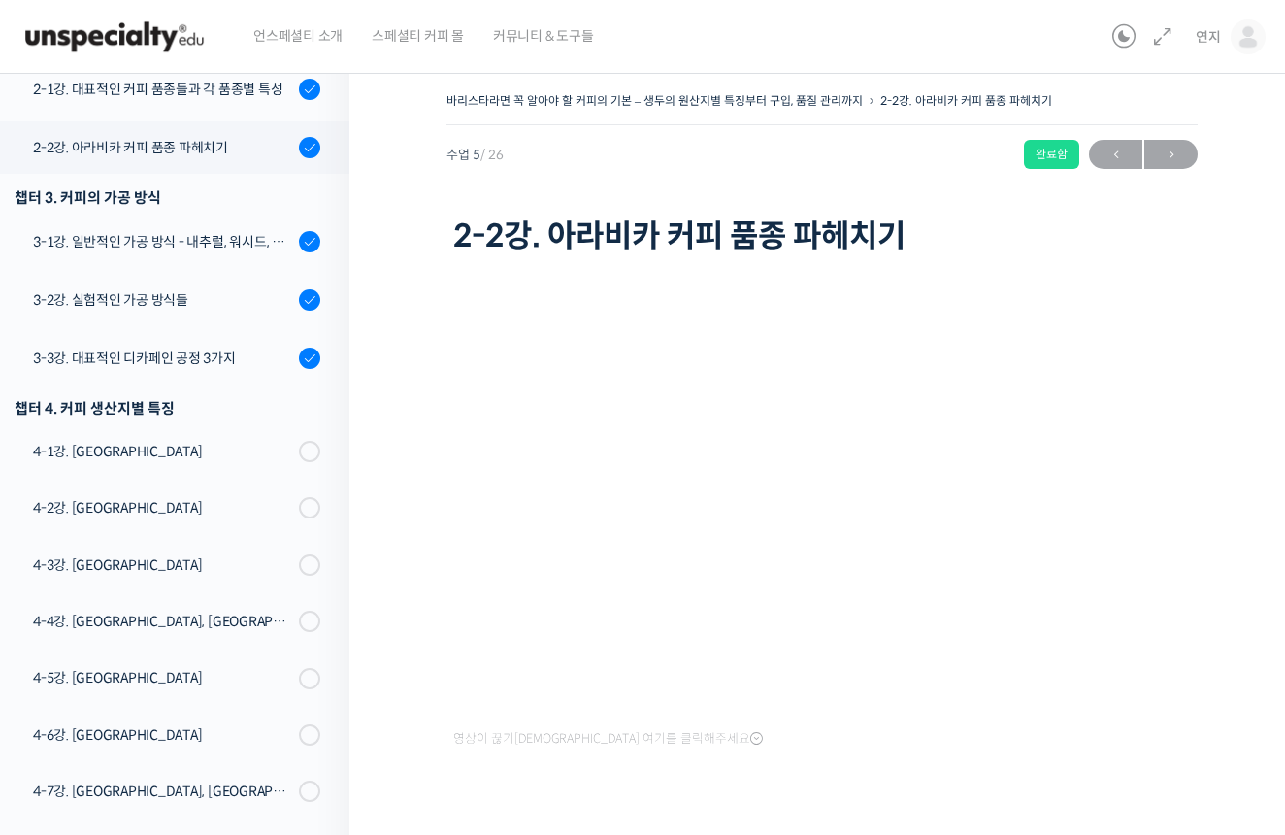
scroll to position [617, 0]
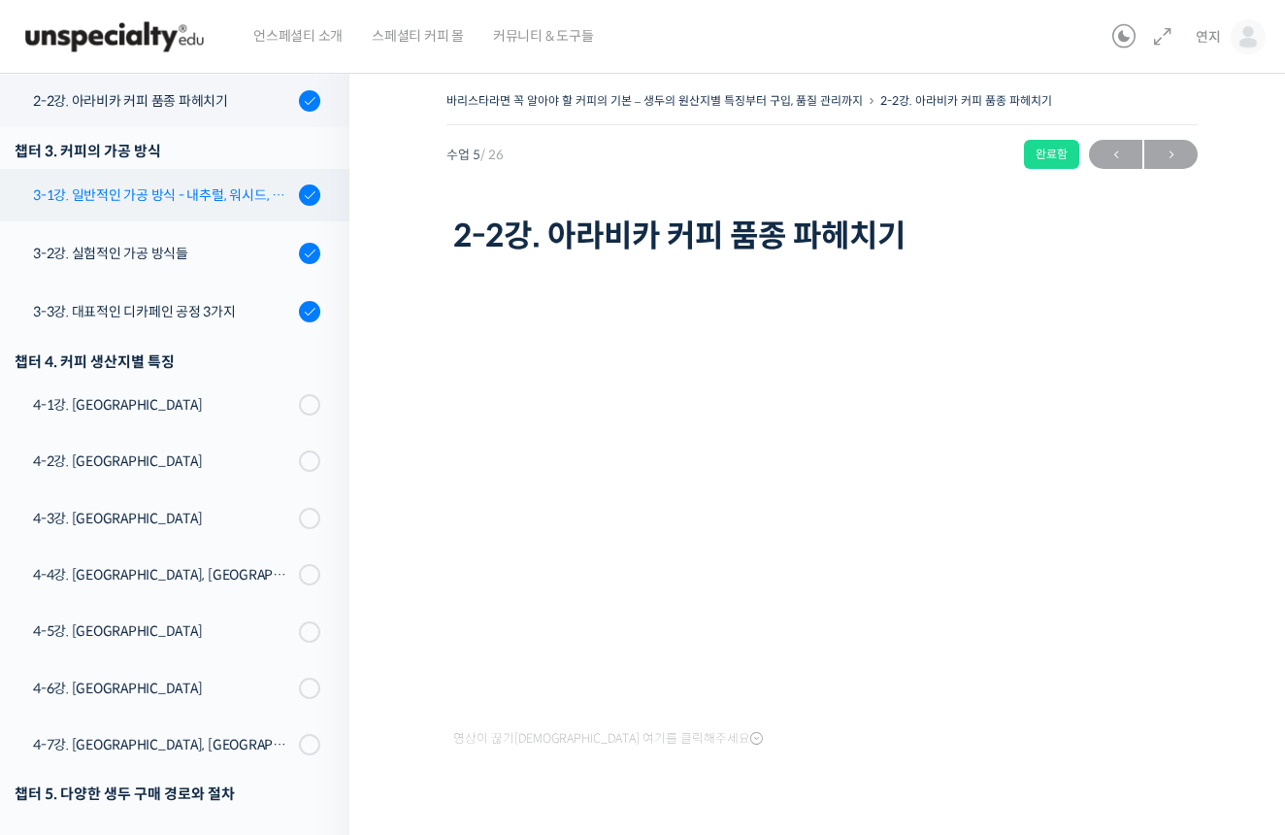
click at [269, 186] on div "3-1강. 일반적인 가공 방식 - 내추럴, 워시드, 허니" at bounding box center [163, 194] width 260 height 21
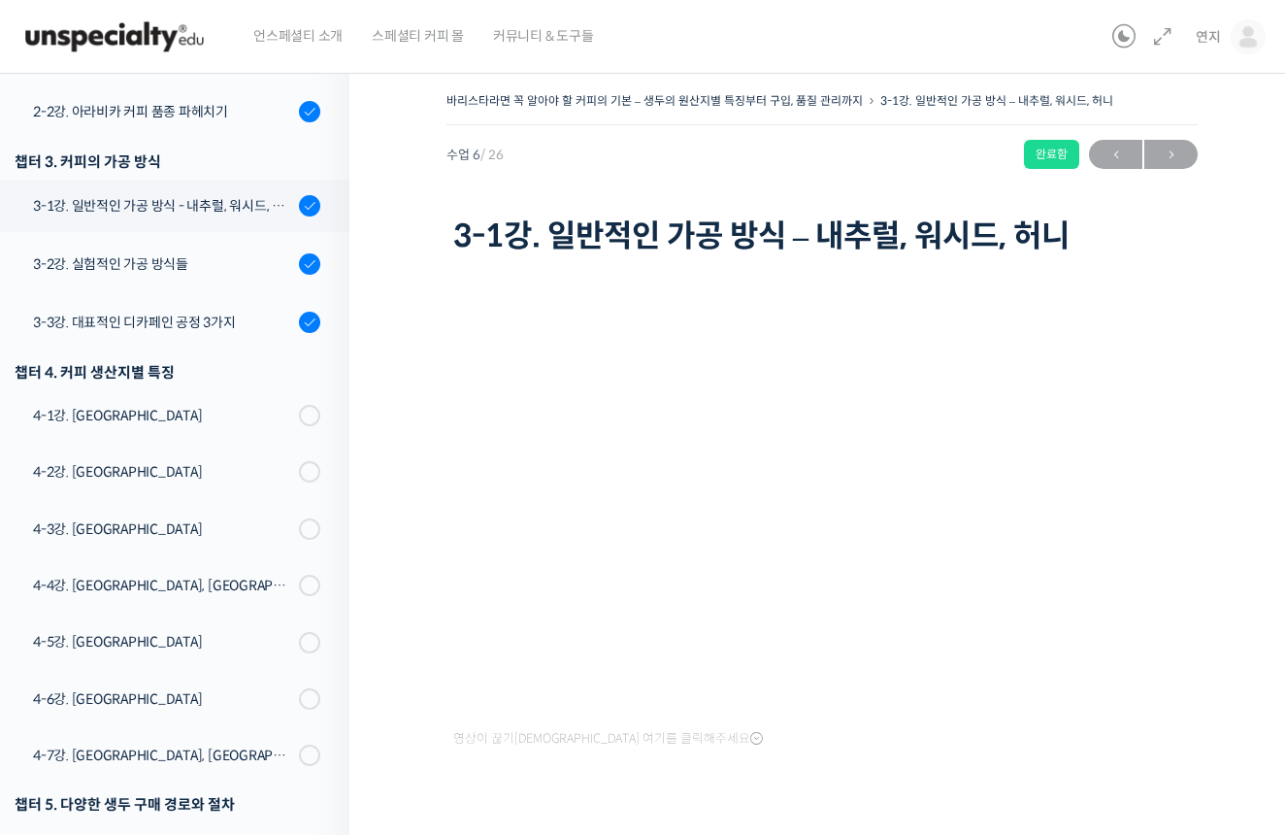
scroll to position [675, 0]
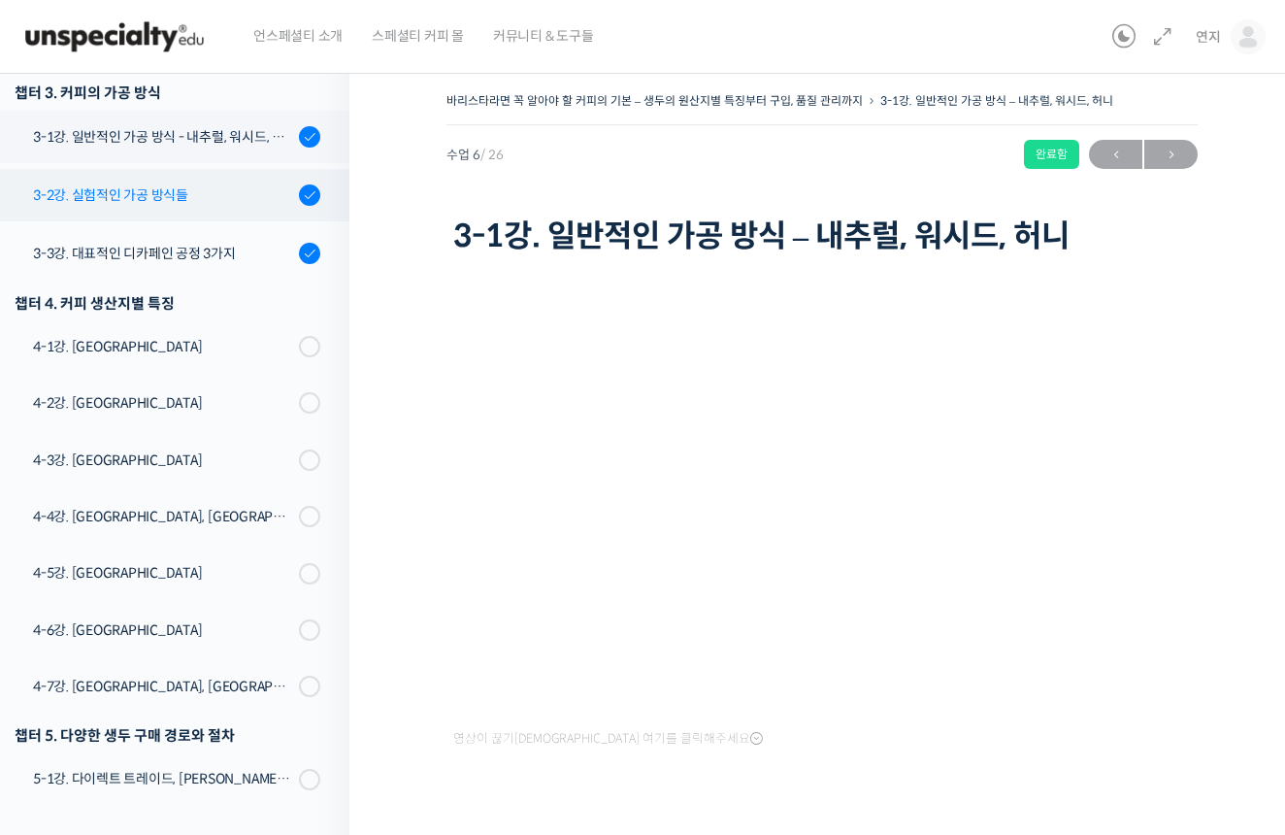
click at [232, 187] on div "3-2강. 실험적인 가공 방식들" at bounding box center [163, 194] width 260 height 21
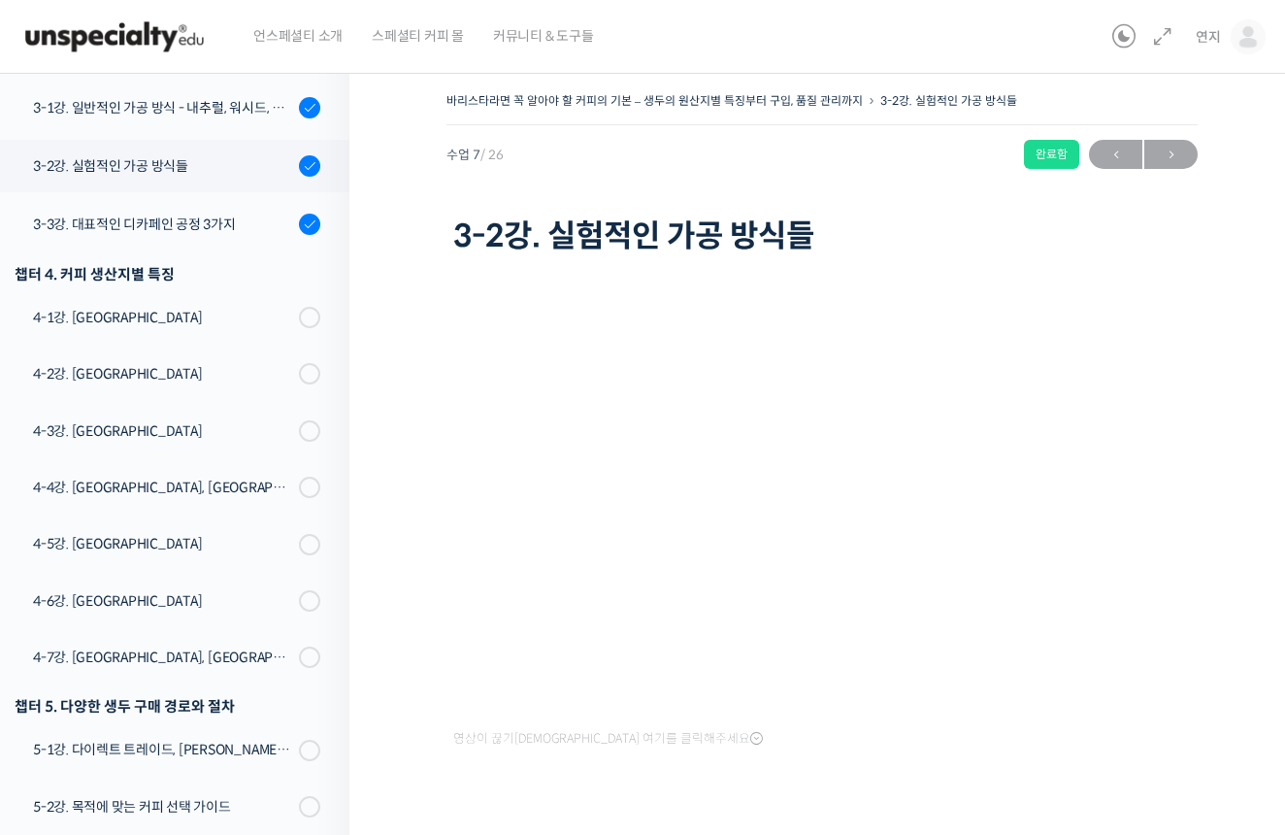
scroll to position [770, 0]
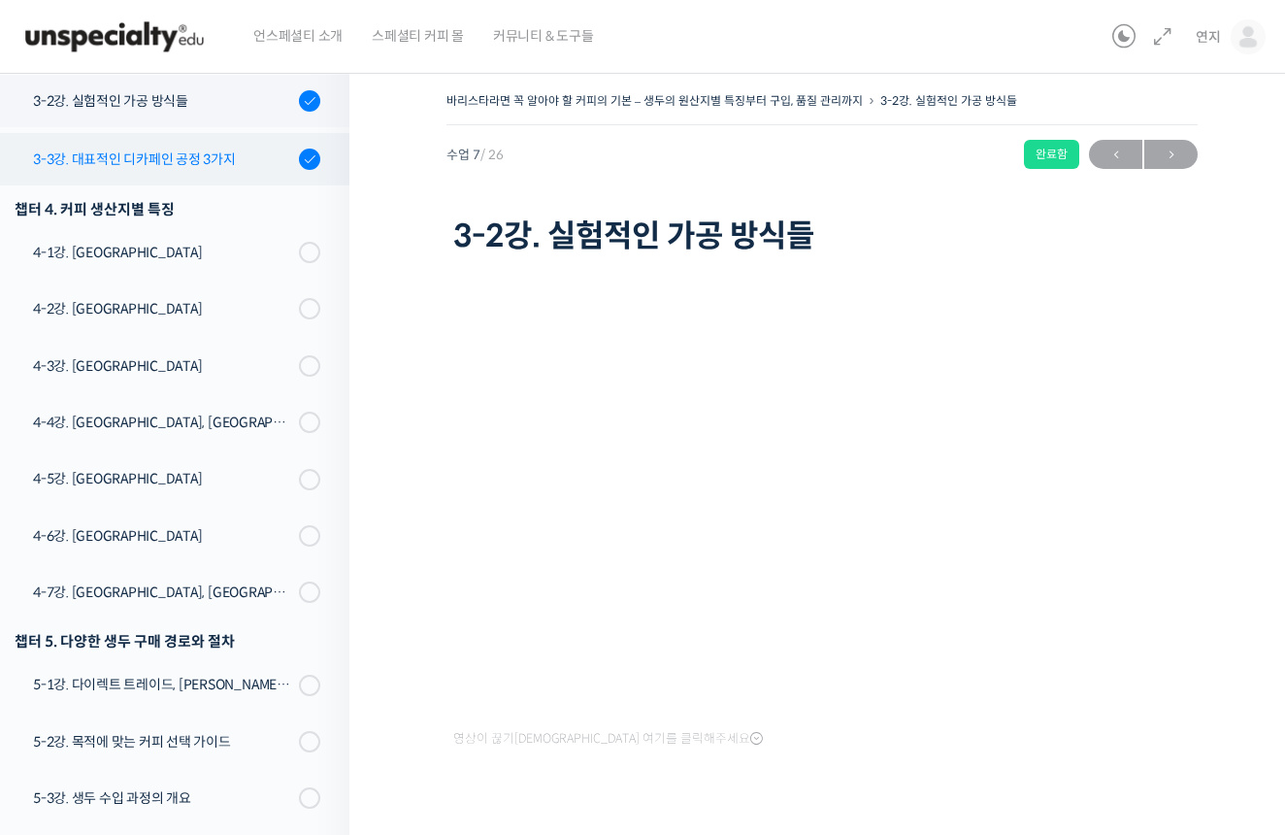
click at [222, 168] on div "3-3강. 대표적인 디카페인 공정 3가지" at bounding box center [163, 158] width 260 height 21
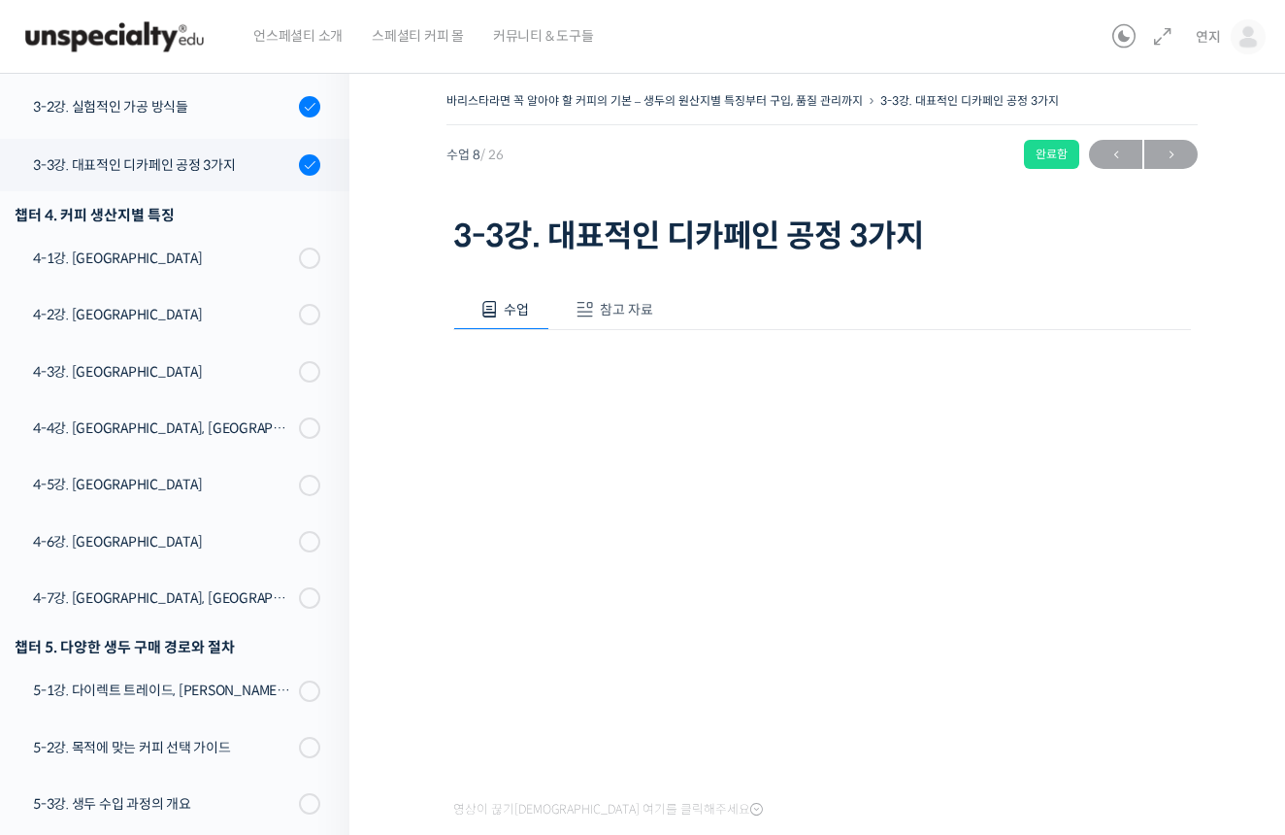
scroll to position [828, 0]
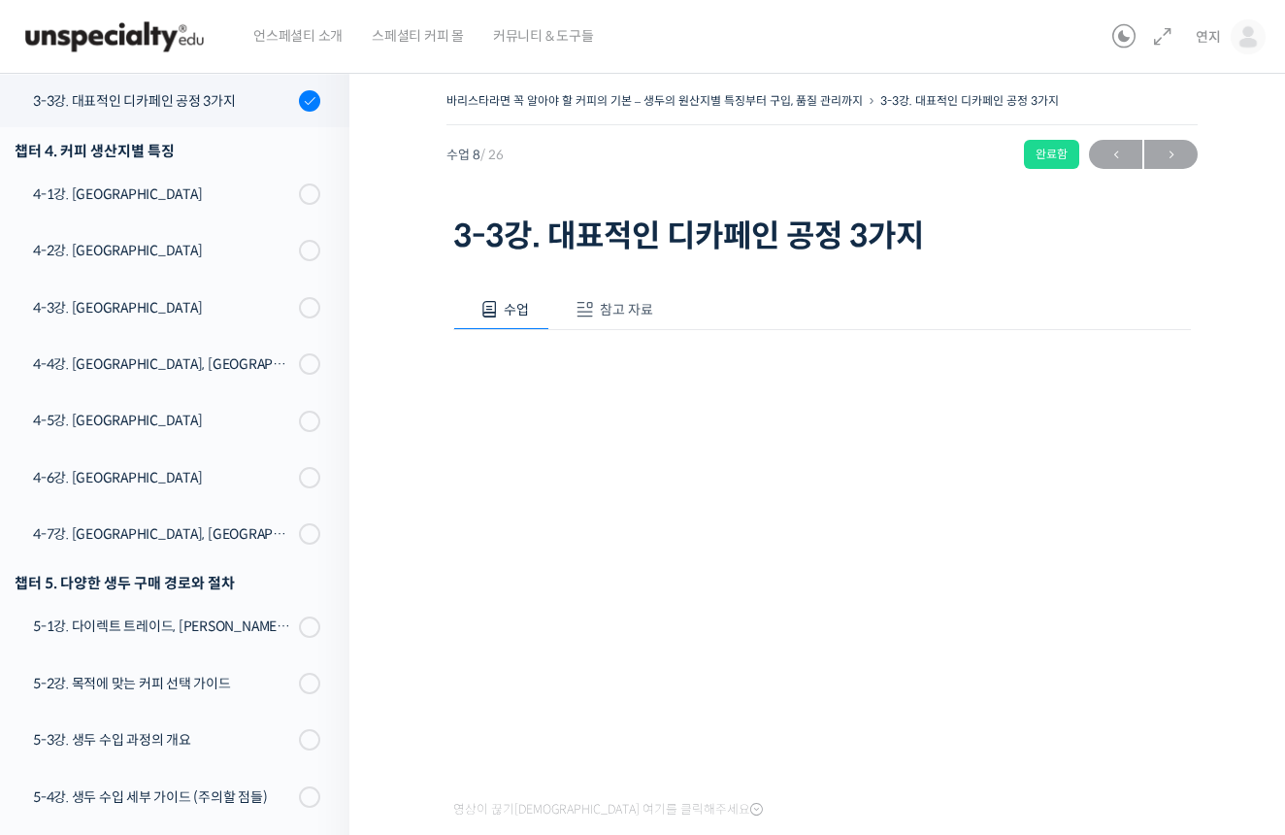
click at [603, 313] on span "참고 자료" at bounding box center [626, 309] width 53 height 17
click at [625, 383] on p "PPT 수업 자료 (클릭하시면 새 창에서 열립니다)" at bounding box center [821, 374] width 737 height 26
click at [637, 364] on link "PPT 수업 자료 (클릭하시면 새 창에서 열립니다)" at bounding box center [608, 374] width 310 height 20
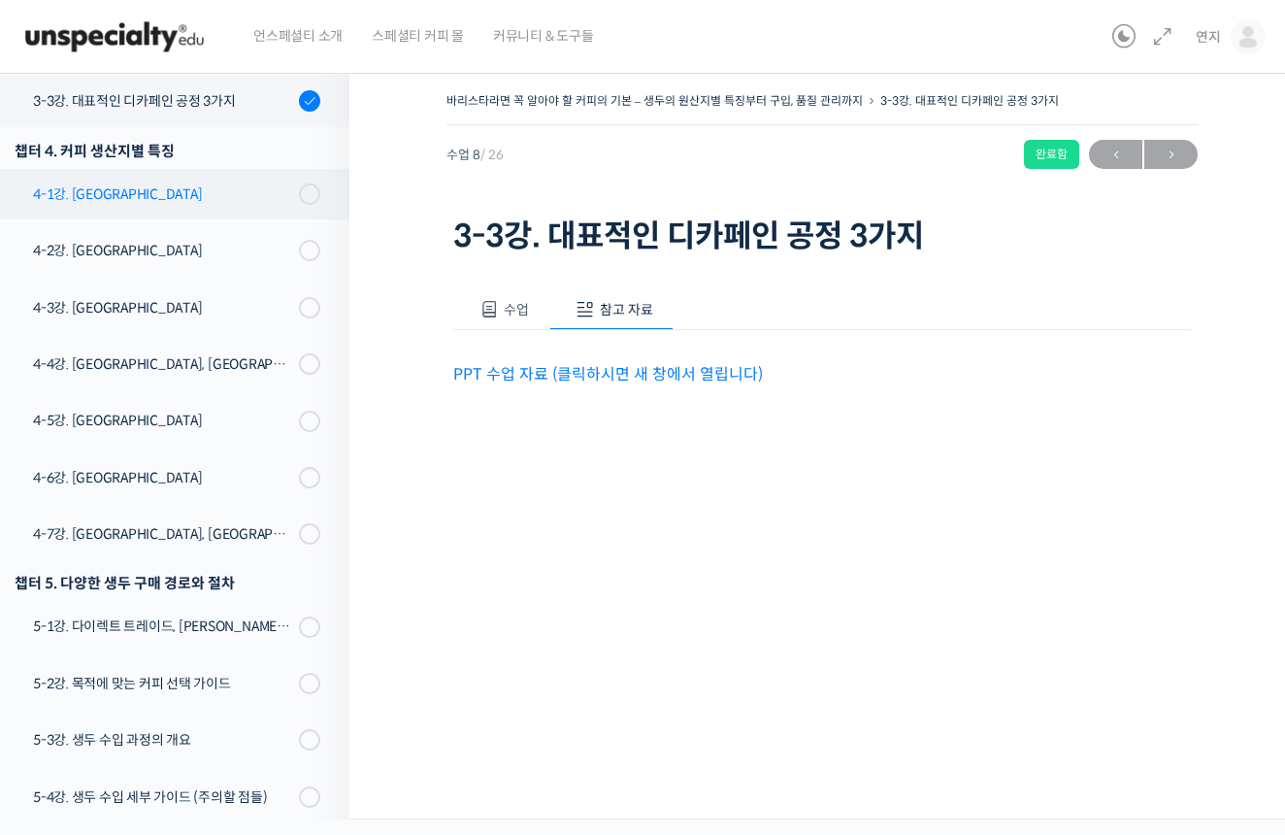
click at [235, 193] on div "4-1강. [GEOGRAPHIC_DATA]" at bounding box center [163, 193] width 260 height 21
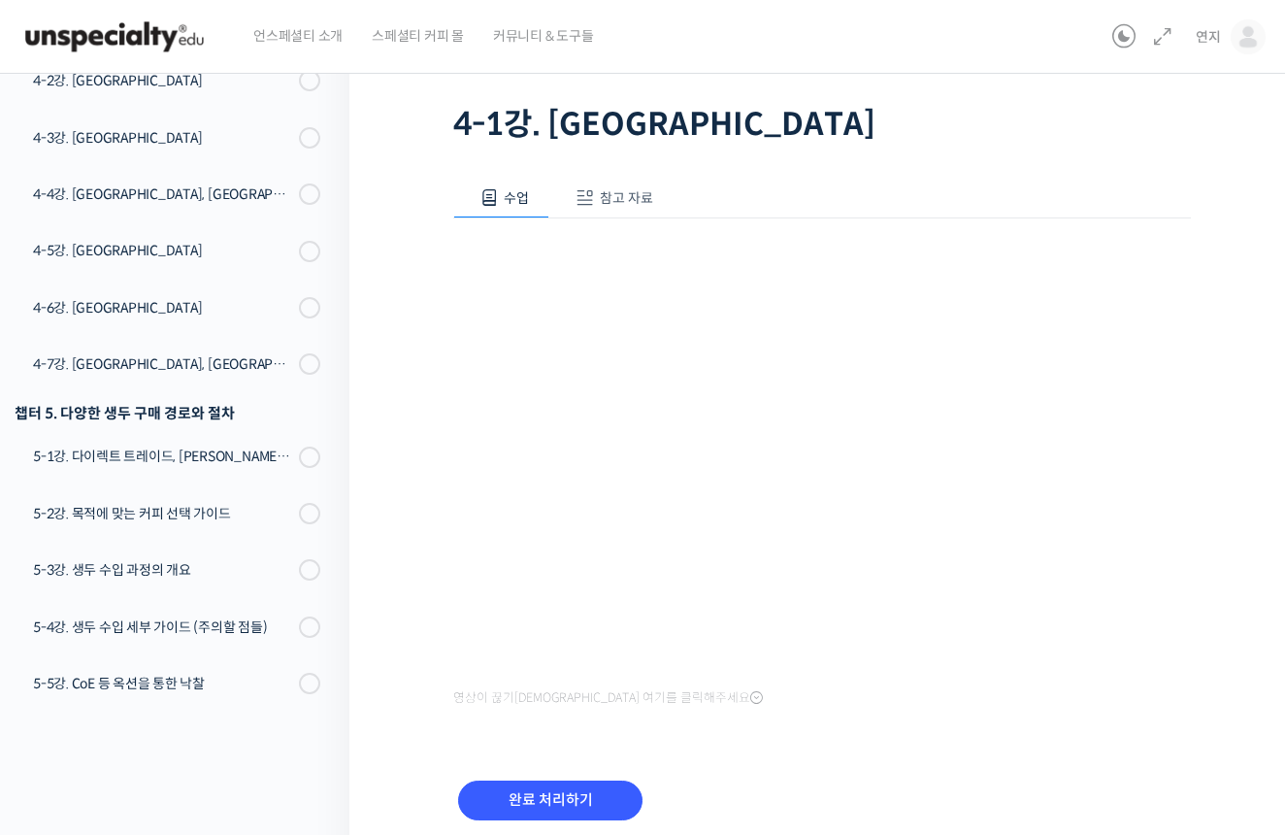
scroll to position [114, 0]
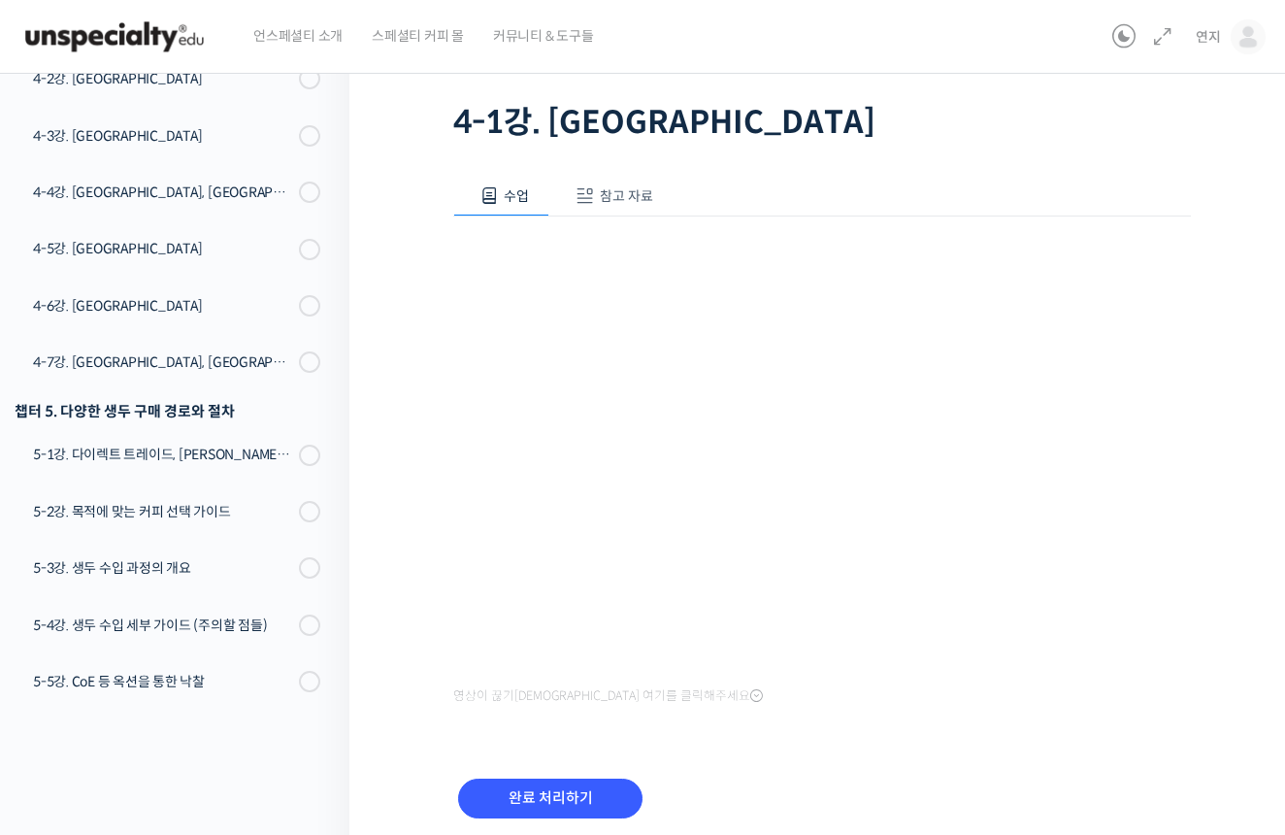
click at [633, 180] on button "참고 자료" at bounding box center [611, 196] width 124 height 41
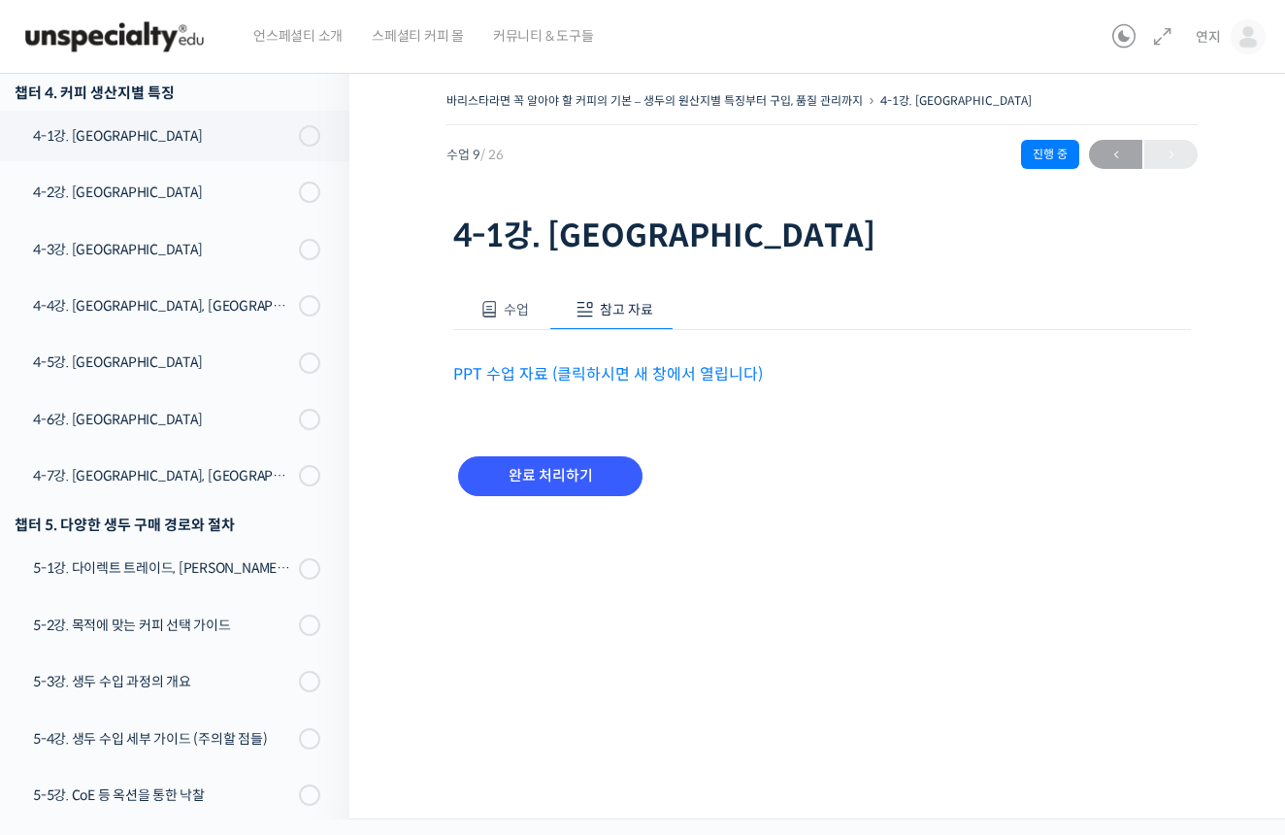
scroll to position [0, 0]
click at [575, 374] on link "PPT 수업 자료 (클릭하시면 새 창에서 열립니다)" at bounding box center [608, 374] width 310 height 20
